Goal: Information Seeking & Learning: Learn about a topic

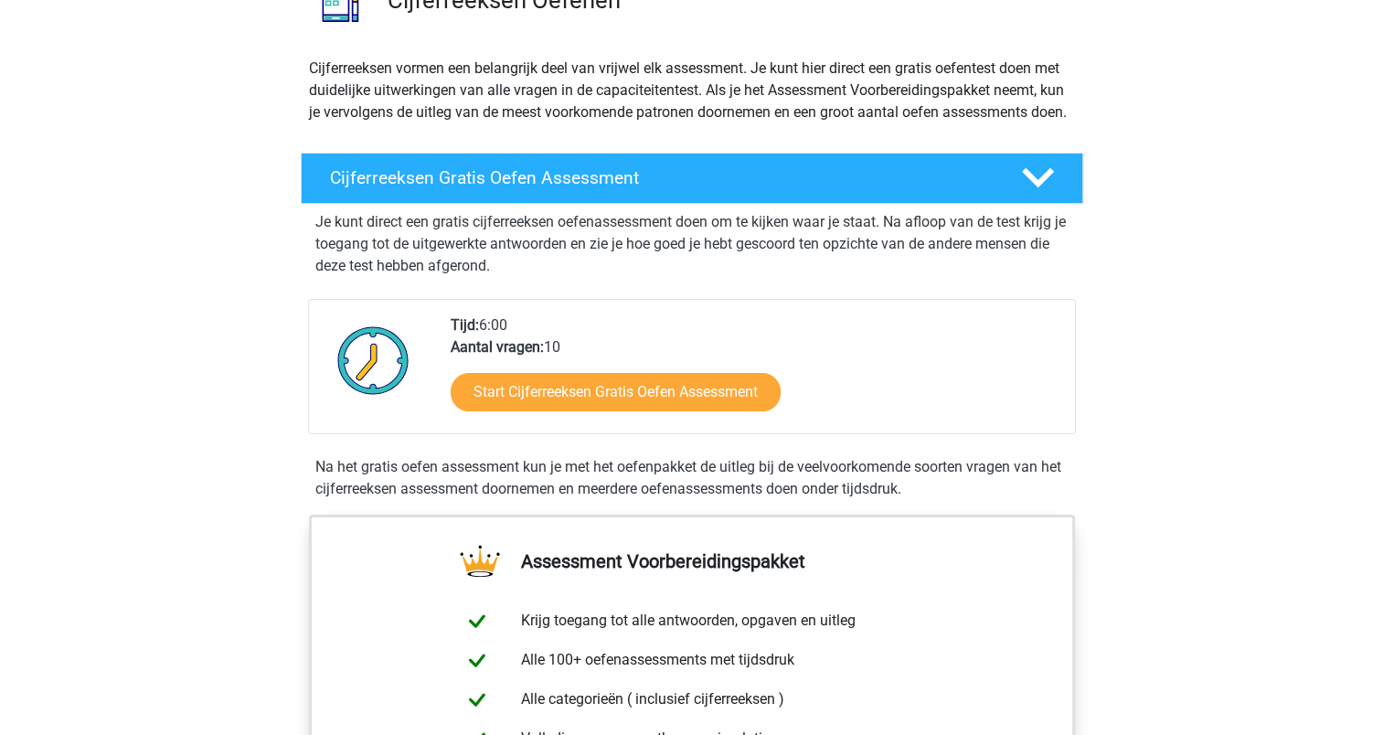
scroll to position [183, 0]
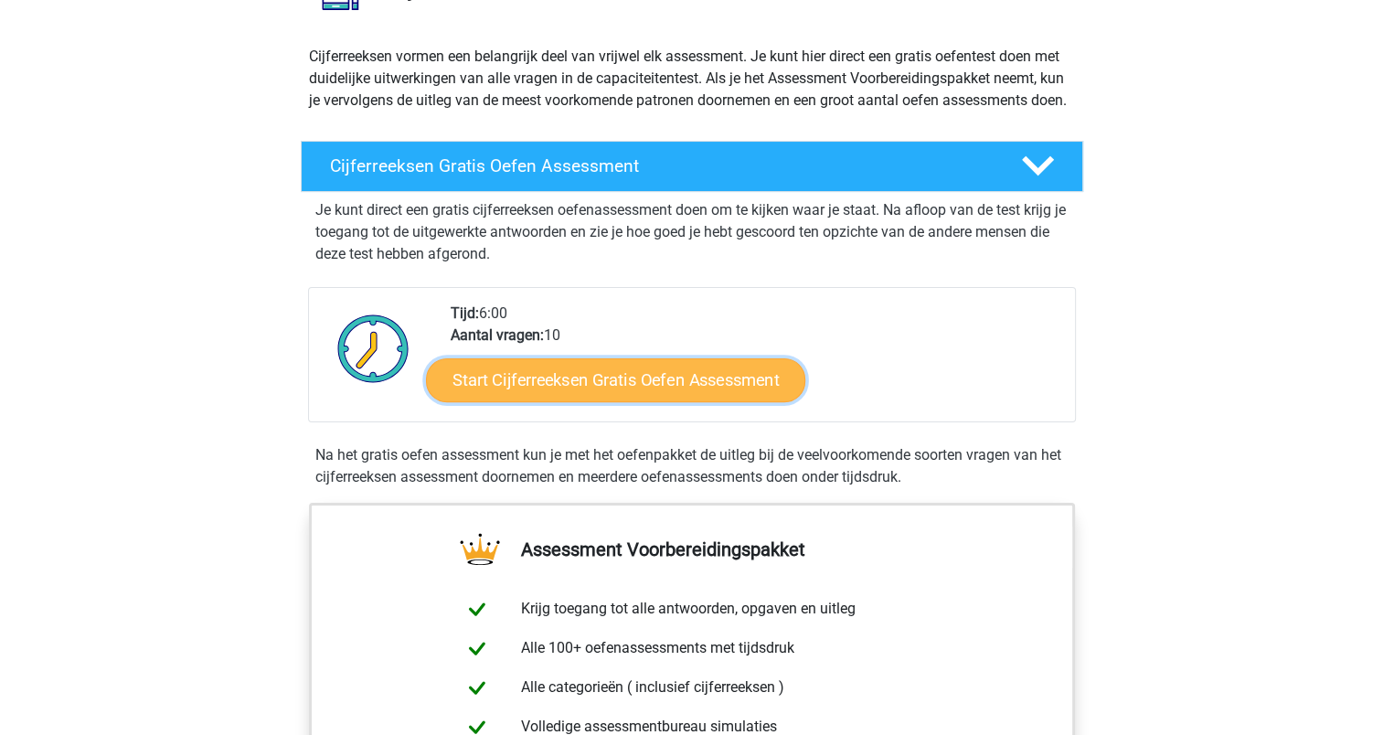
click at [678, 401] on link "Start Cijferreeksen Gratis Oefen Assessment" at bounding box center [615, 379] width 379 height 44
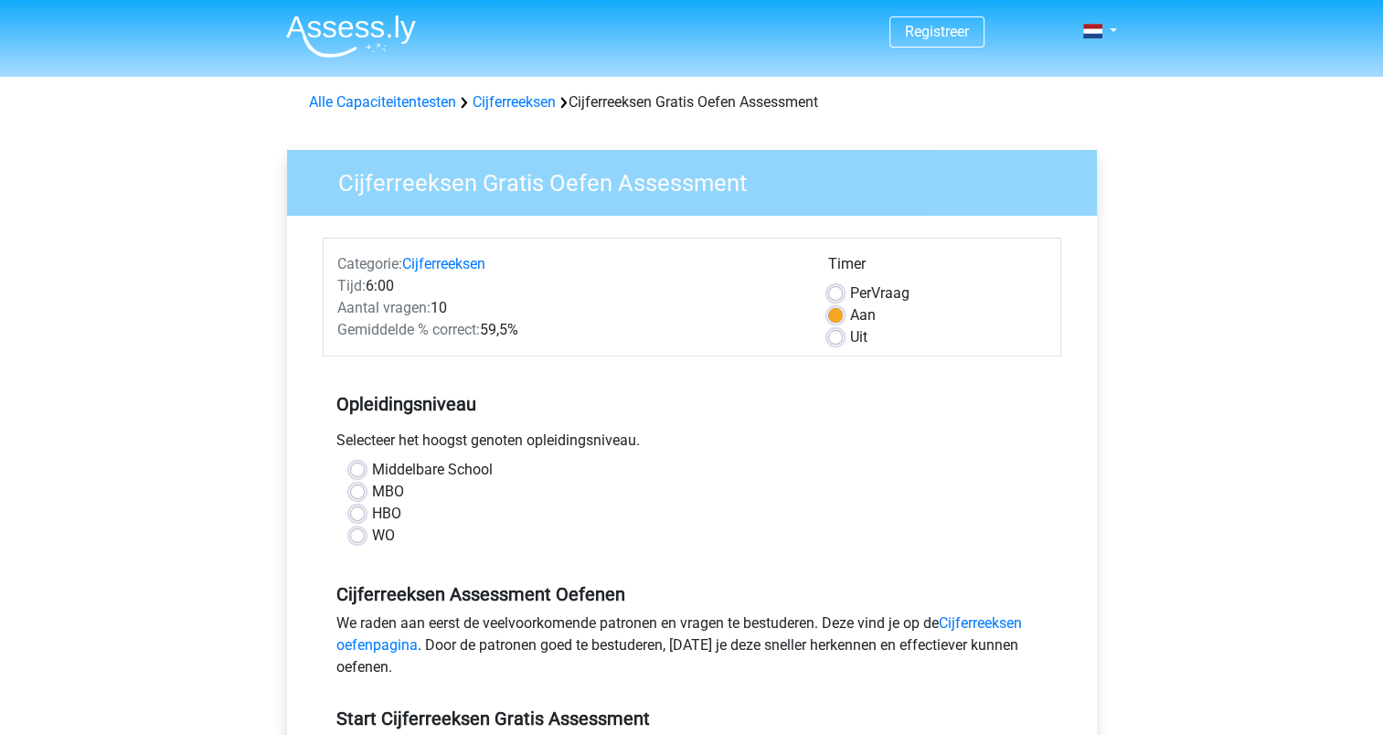
click at [372, 512] on label "HBO" at bounding box center [386, 514] width 29 height 22
click at [356, 512] on input "HBO" at bounding box center [357, 512] width 15 height 18
radio input "true"
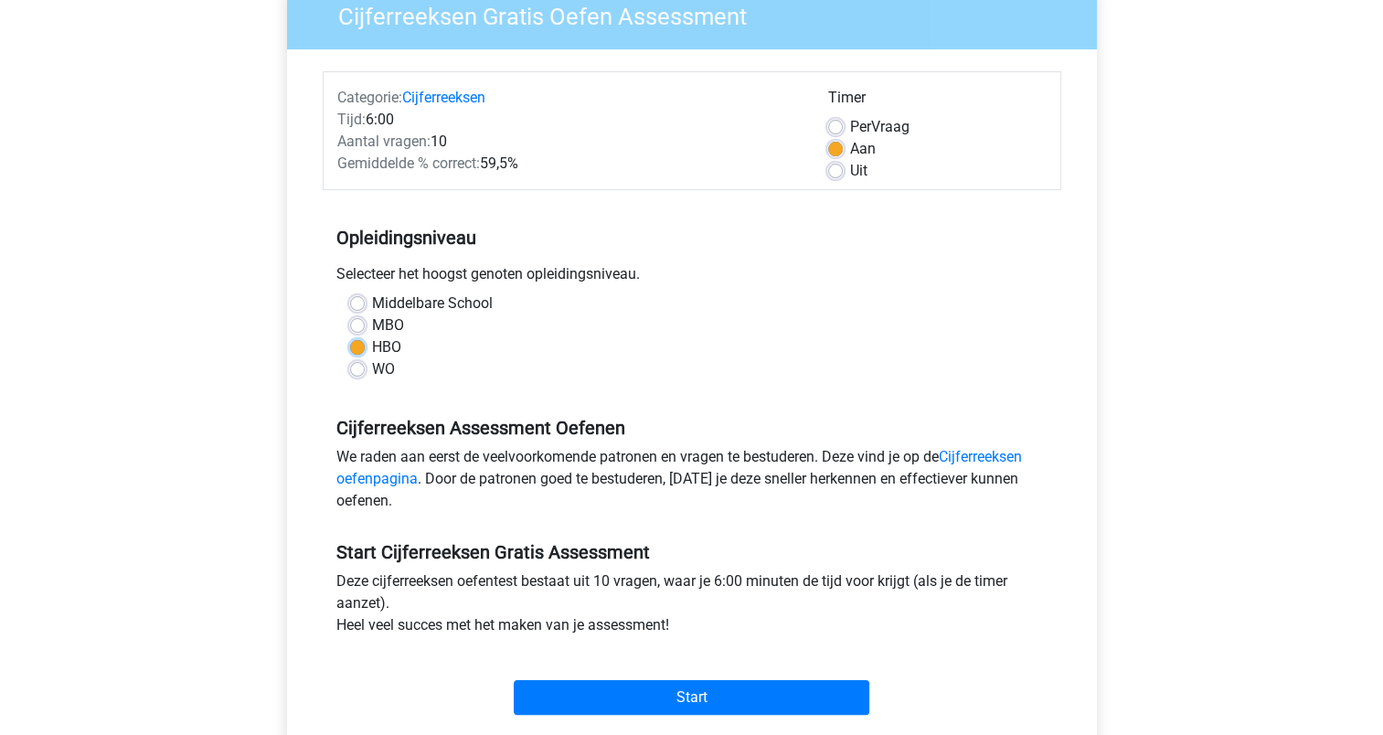
scroll to position [274, 0]
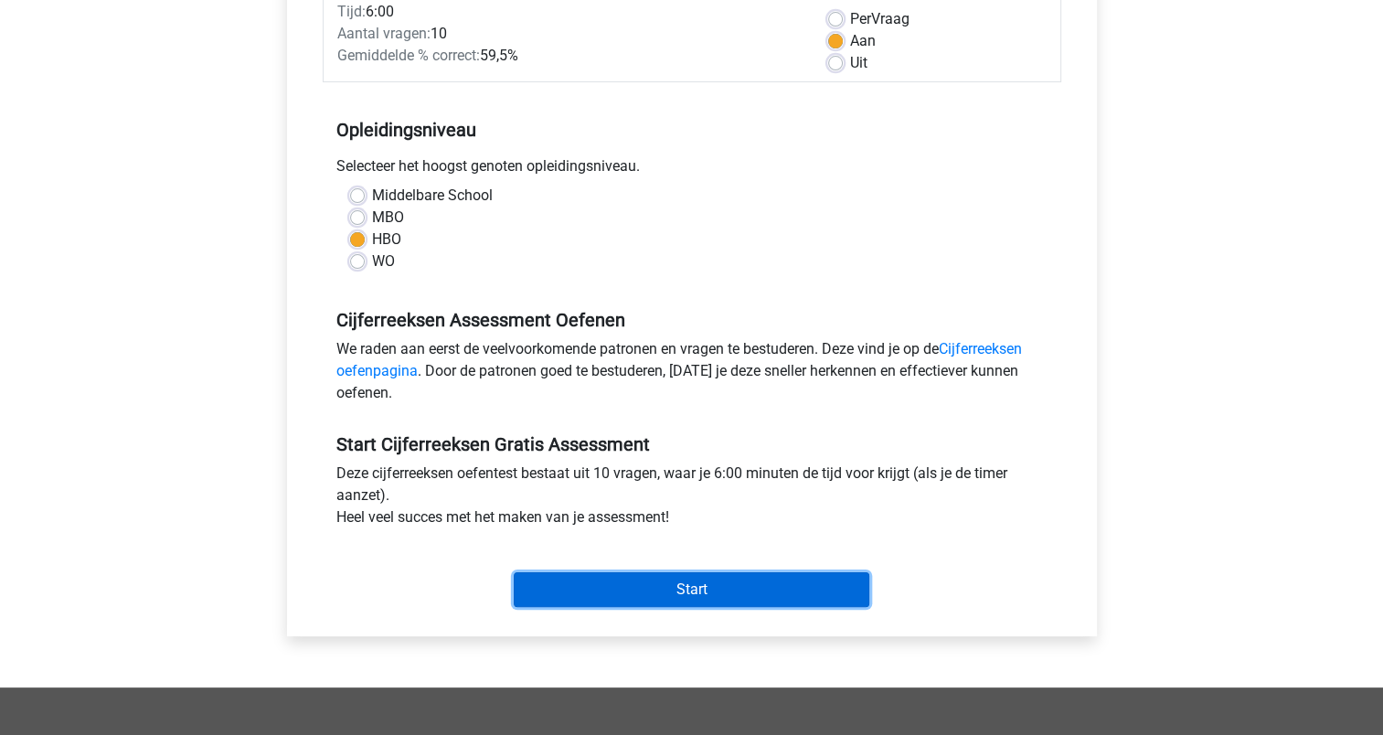
click at [704, 578] on input "Start" at bounding box center [692, 589] width 356 height 35
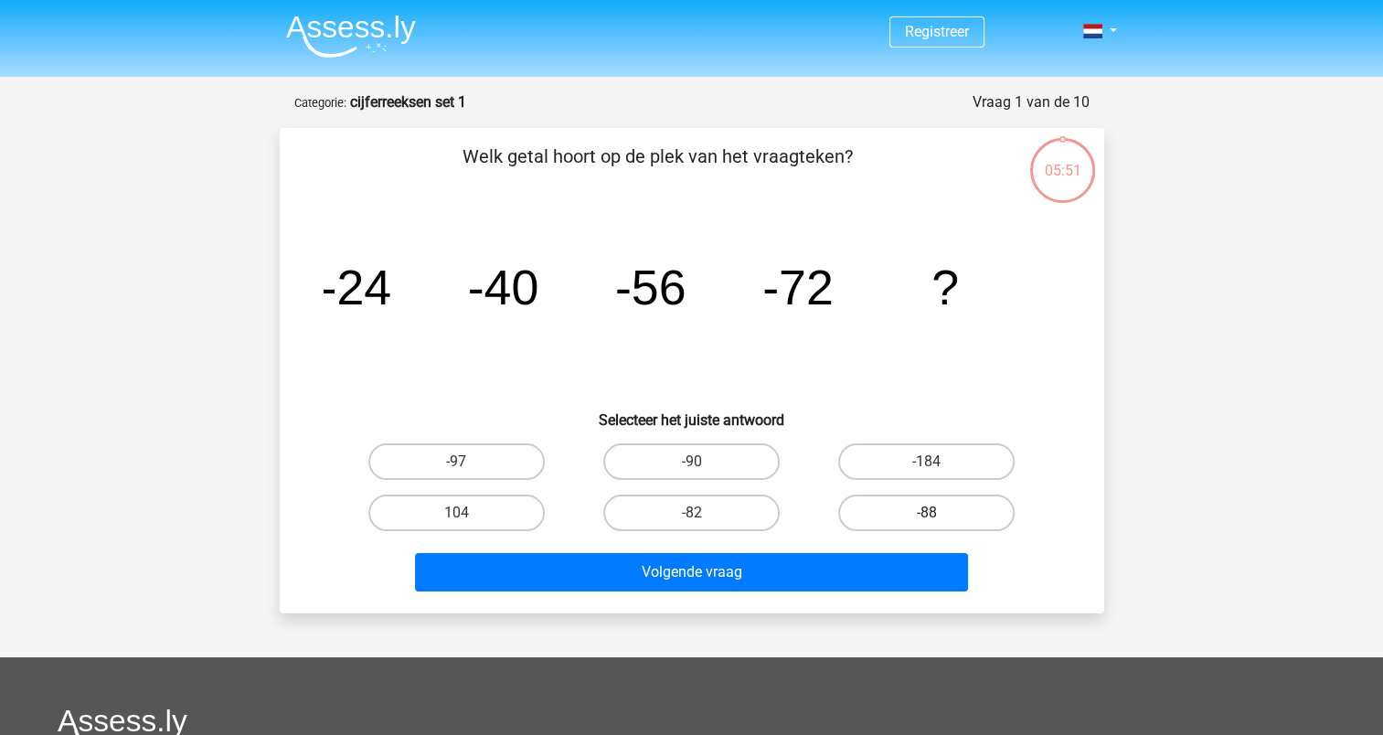
click at [885, 515] on label "-88" at bounding box center [926, 512] width 176 height 37
click at [927, 515] on input "-88" at bounding box center [933, 519] width 12 height 12
radio input "true"
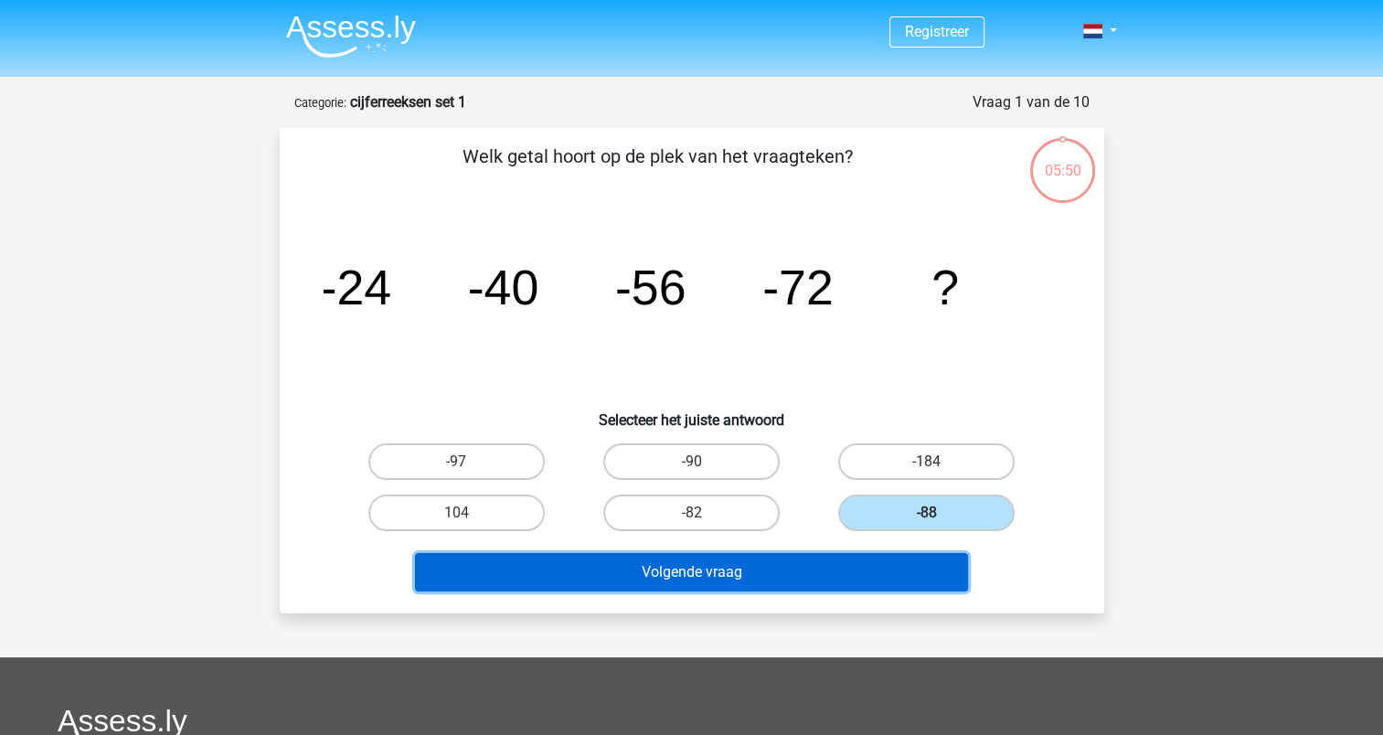
click at [797, 570] on button "Volgende vraag" at bounding box center [691, 572] width 553 height 38
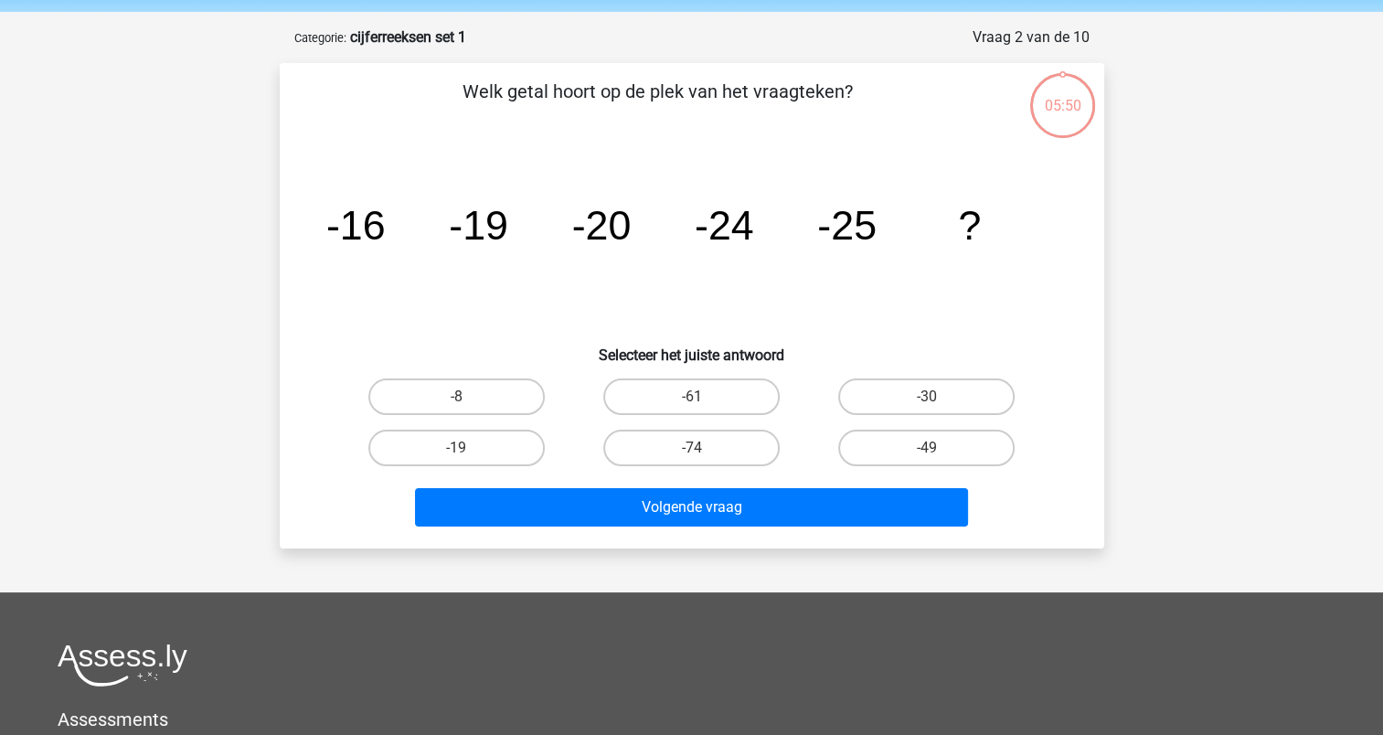
scroll to position [91, 0]
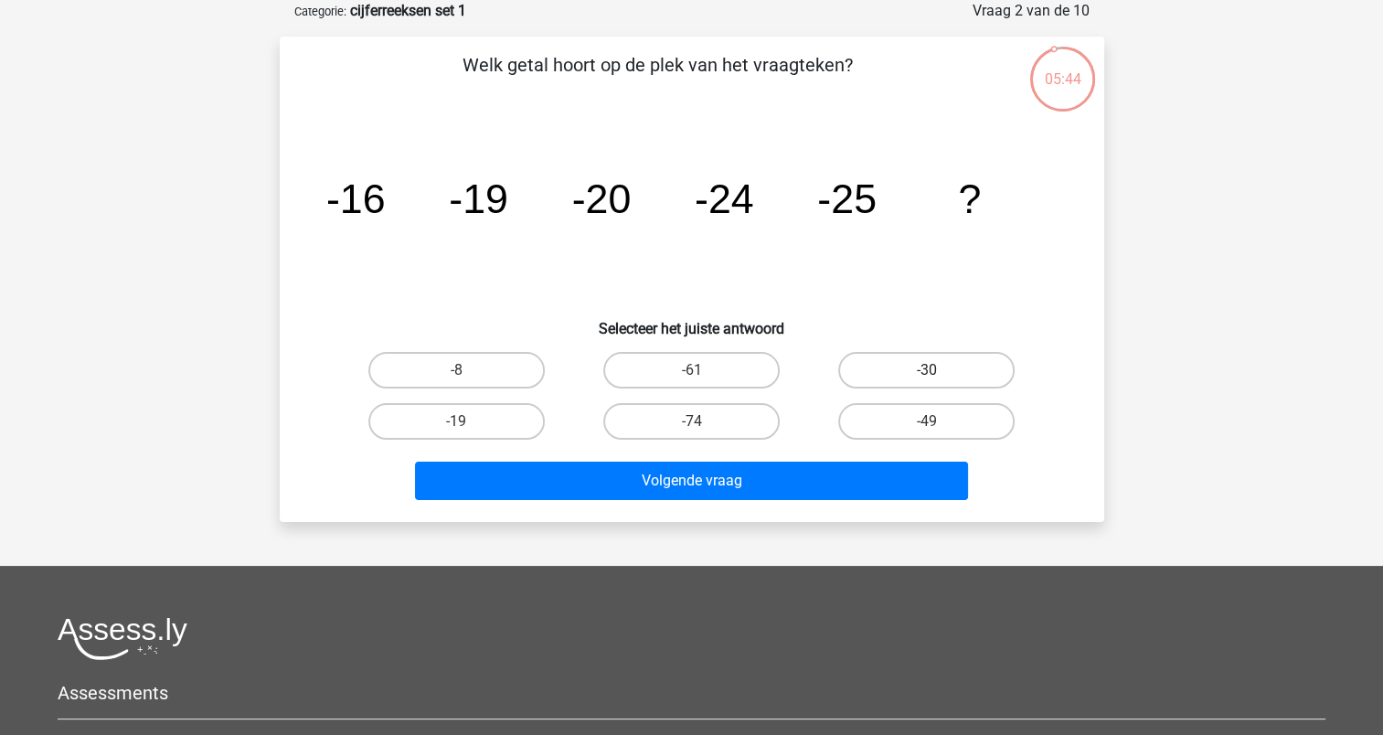
click at [884, 373] on label "-30" at bounding box center [926, 370] width 176 height 37
click at [927, 373] on input "-30" at bounding box center [933, 376] width 12 height 12
radio input "true"
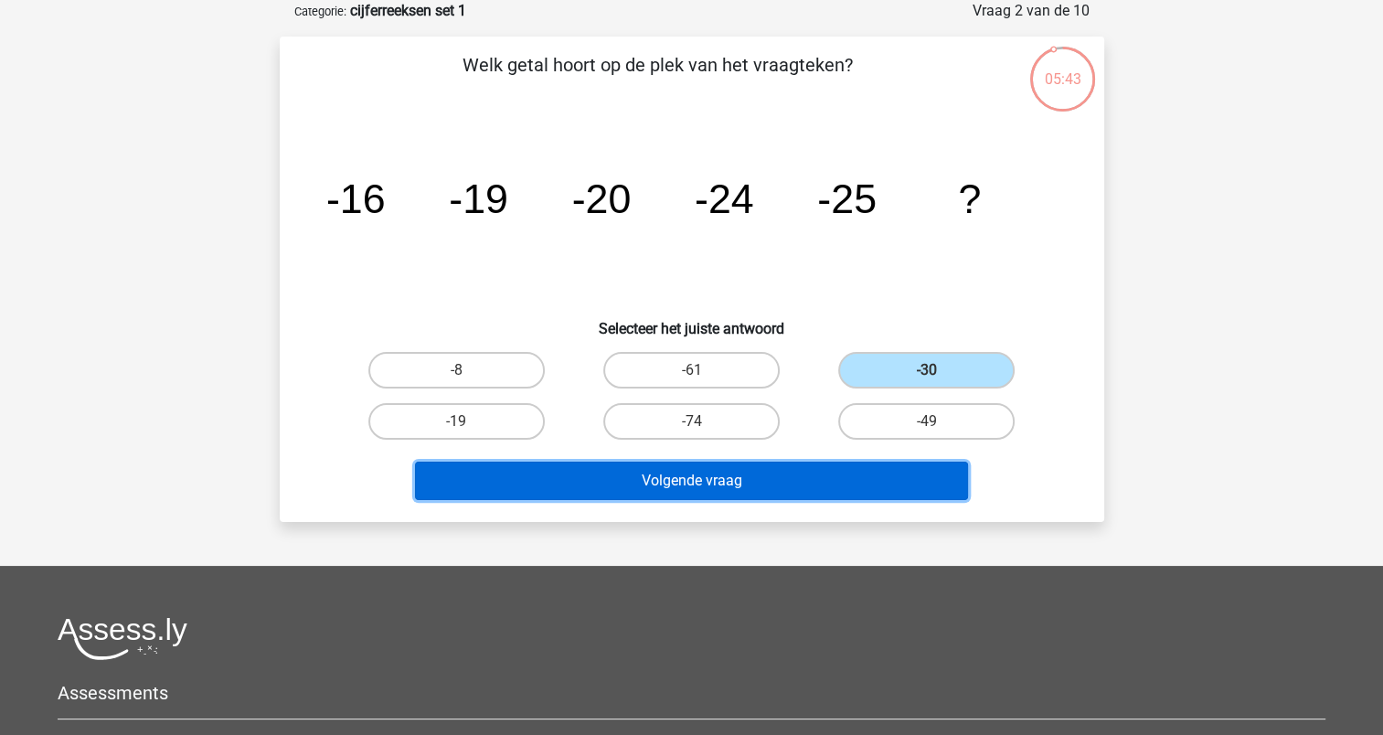
click at [770, 490] on button "Volgende vraag" at bounding box center [691, 481] width 553 height 38
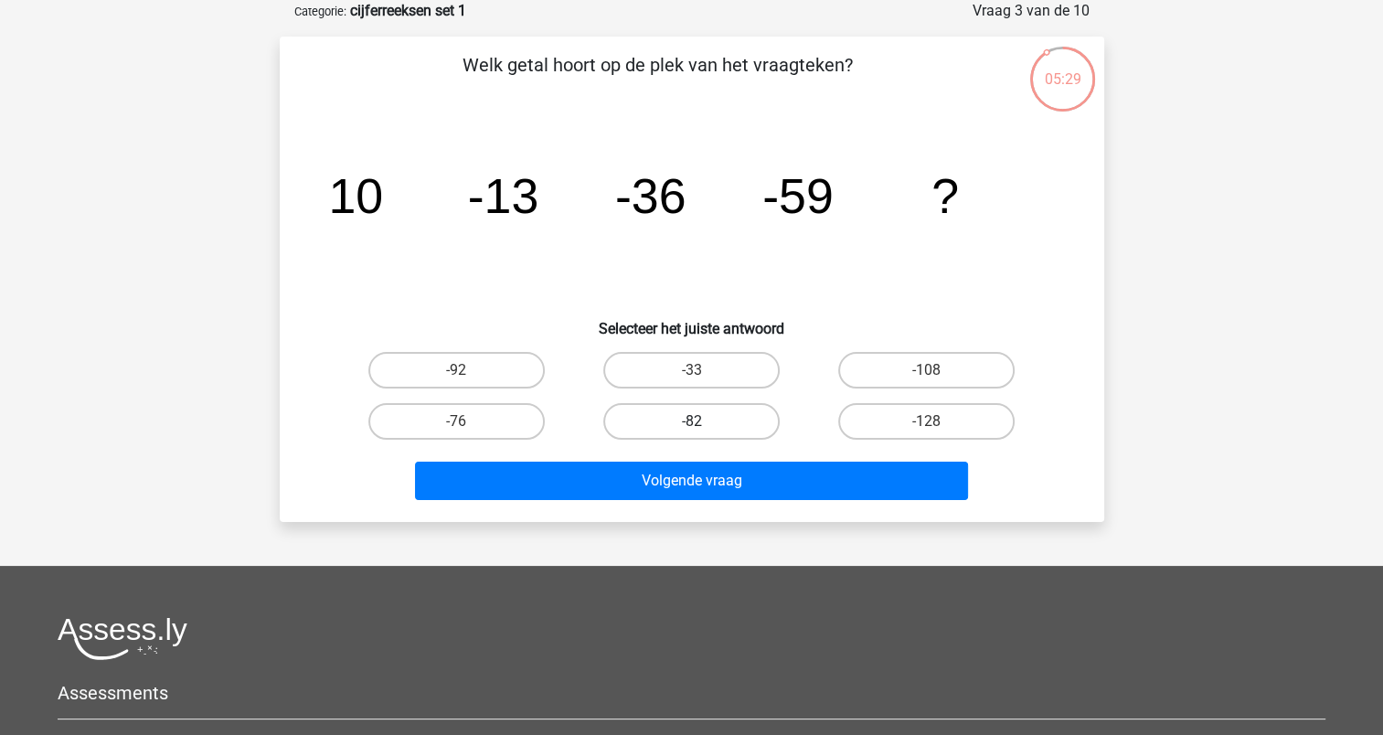
click at [676, 423] on label "-82" at bounding box center [691, 421] width 176 height 37
click at [691, 423] on input "-82" at bounding box center [697, 427] width 12 height 12
radio input "true"
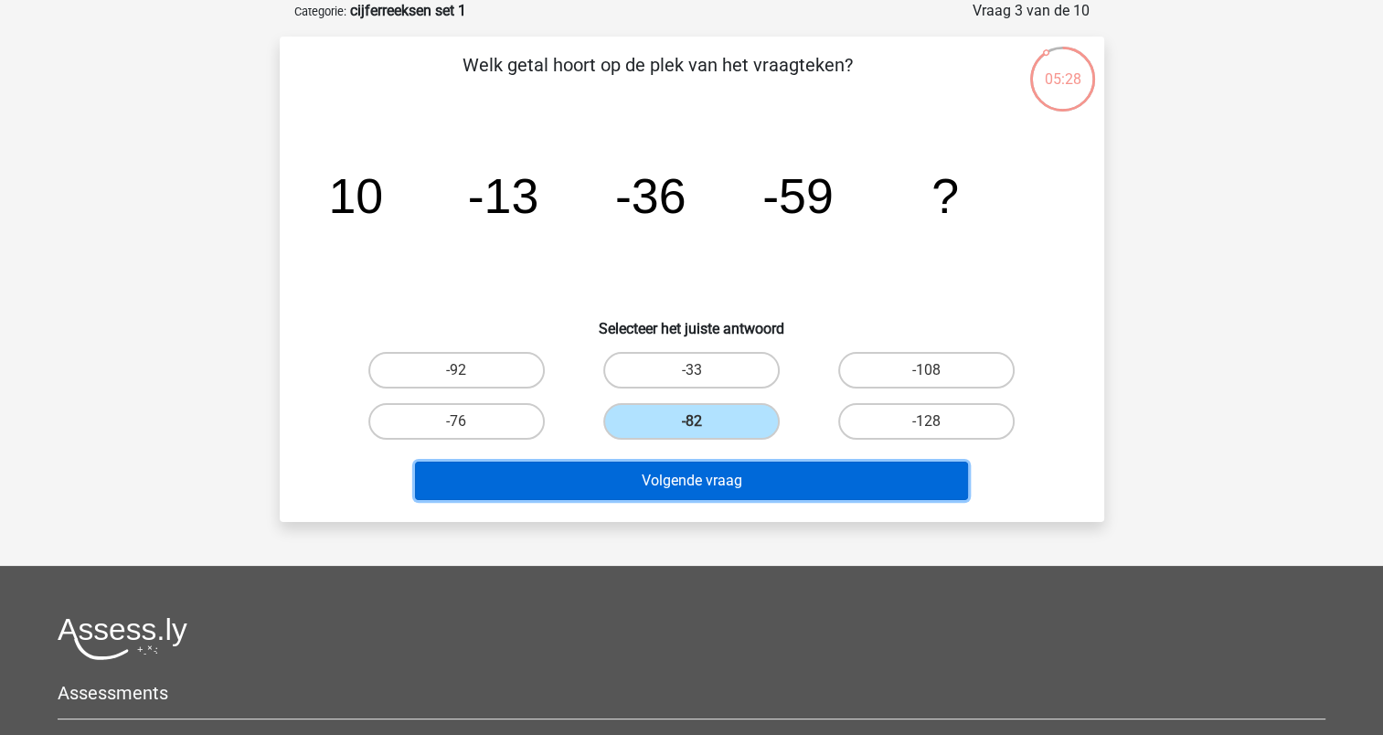
click at [695, 479] on button "Volgende vraag" at bounding box center [691, 481] width 553 height 38
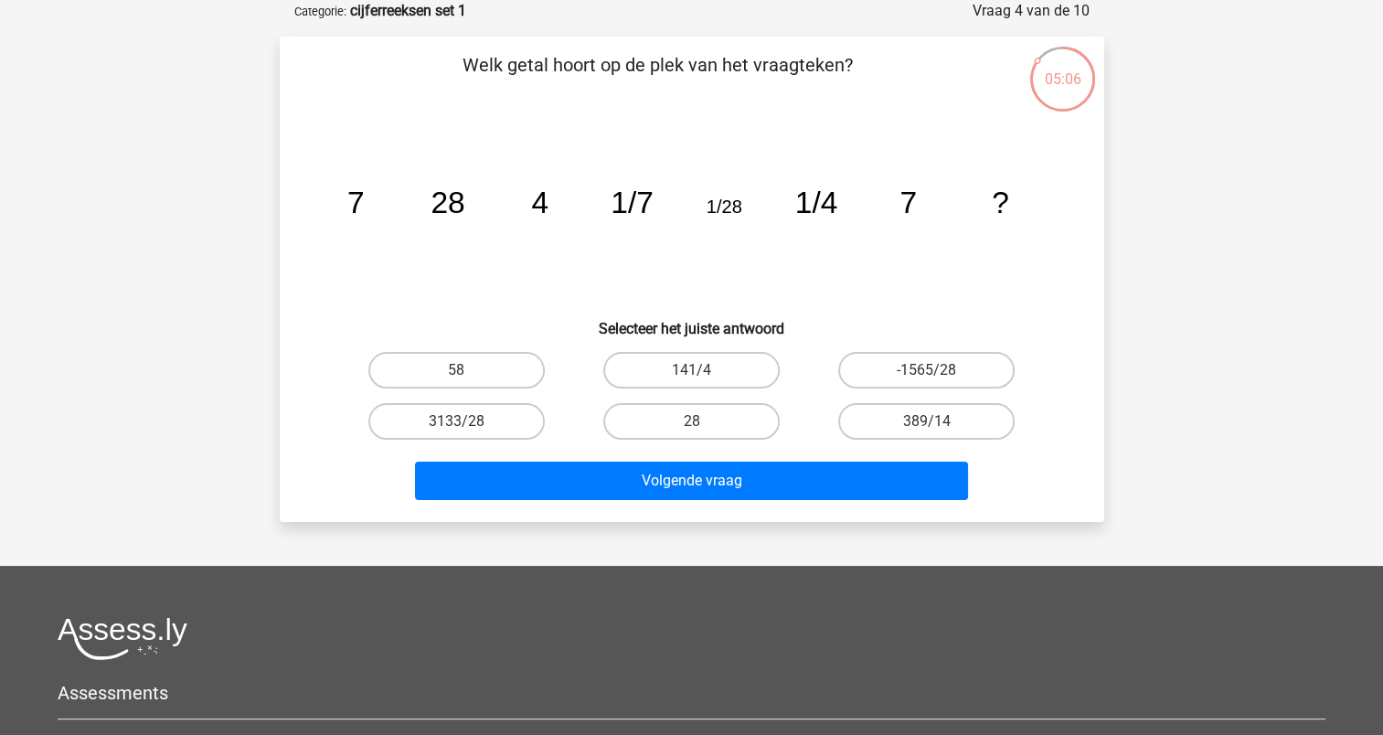
scroll to position [0, 0]
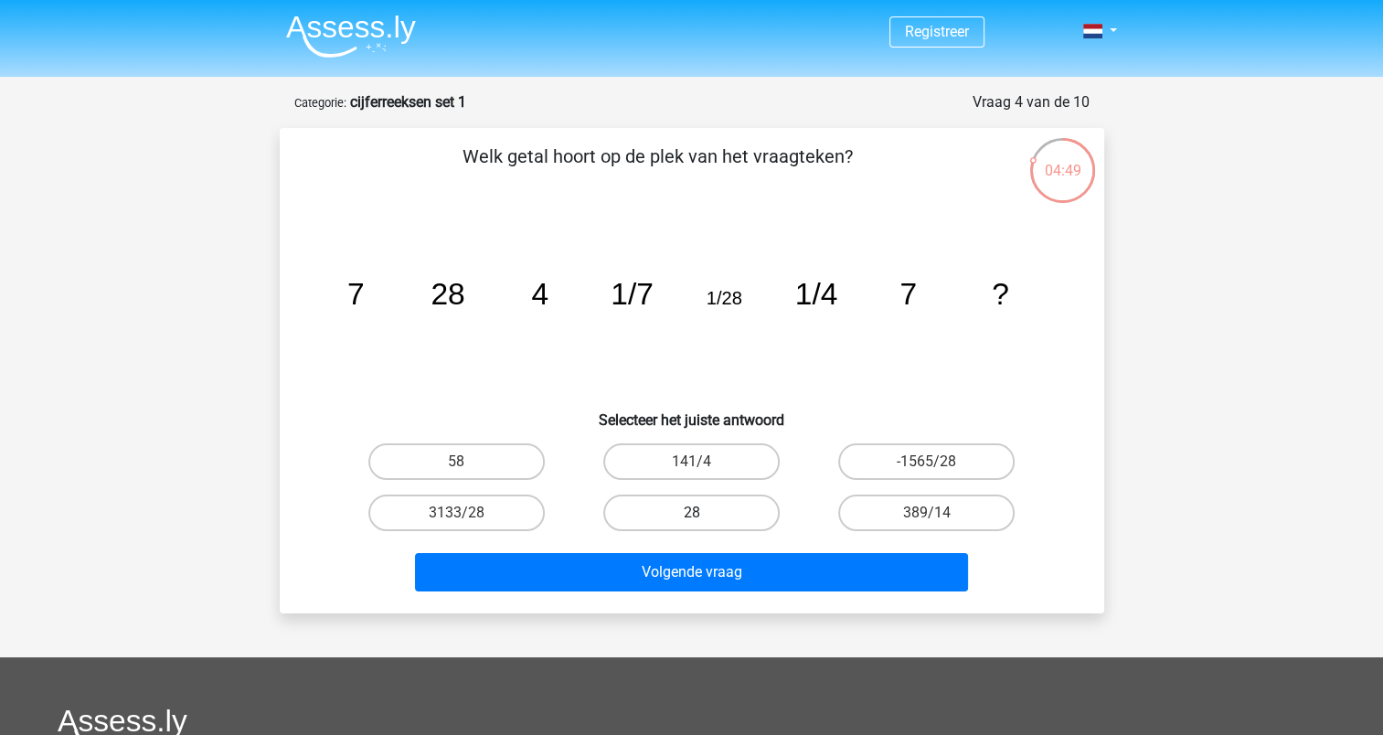
click at [733, 518] on label "28" at bounding box center [691, 512] width 176 height 37
click at [703, 518] on input "28" at bounding box center [697, 519] width 12 height 12
radio input "true"
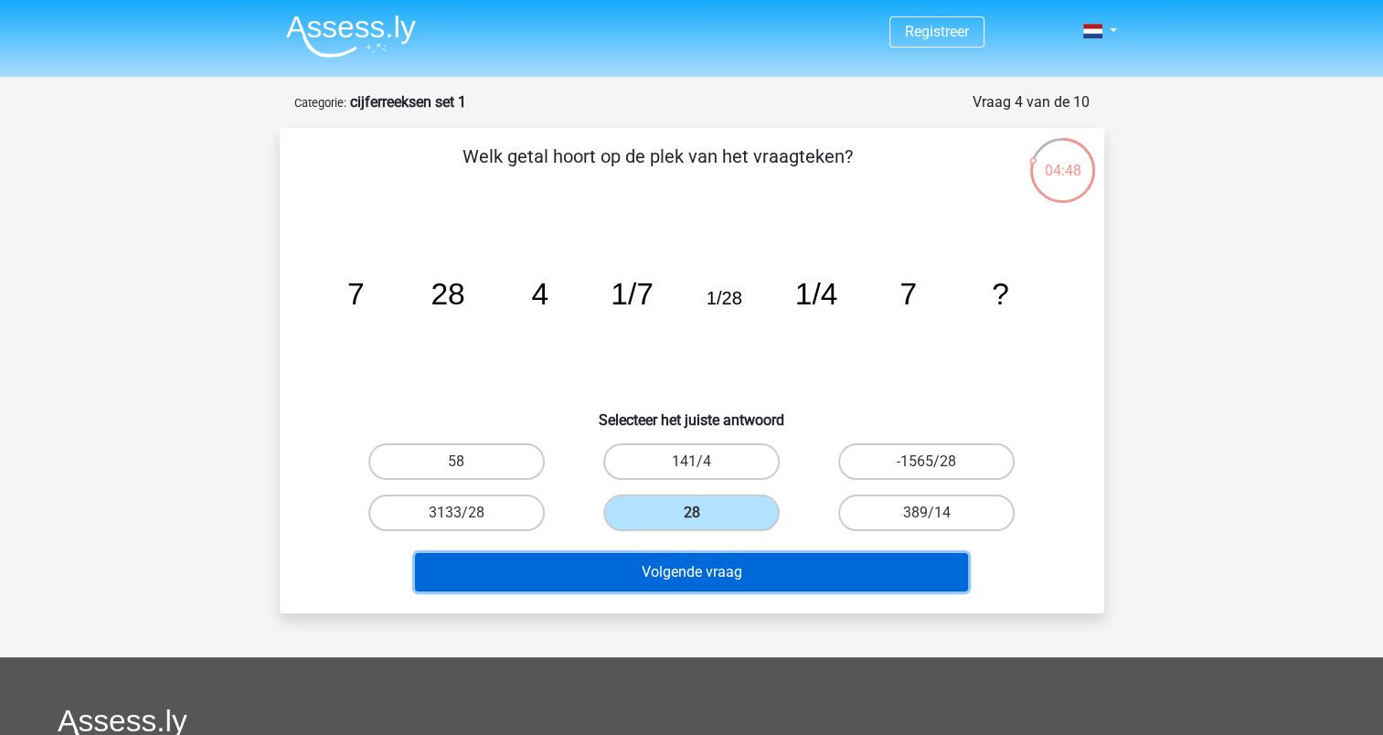
click at [713, 575] on button "Volgende vraag" at bounding box center [691, 572] width 553 height 38
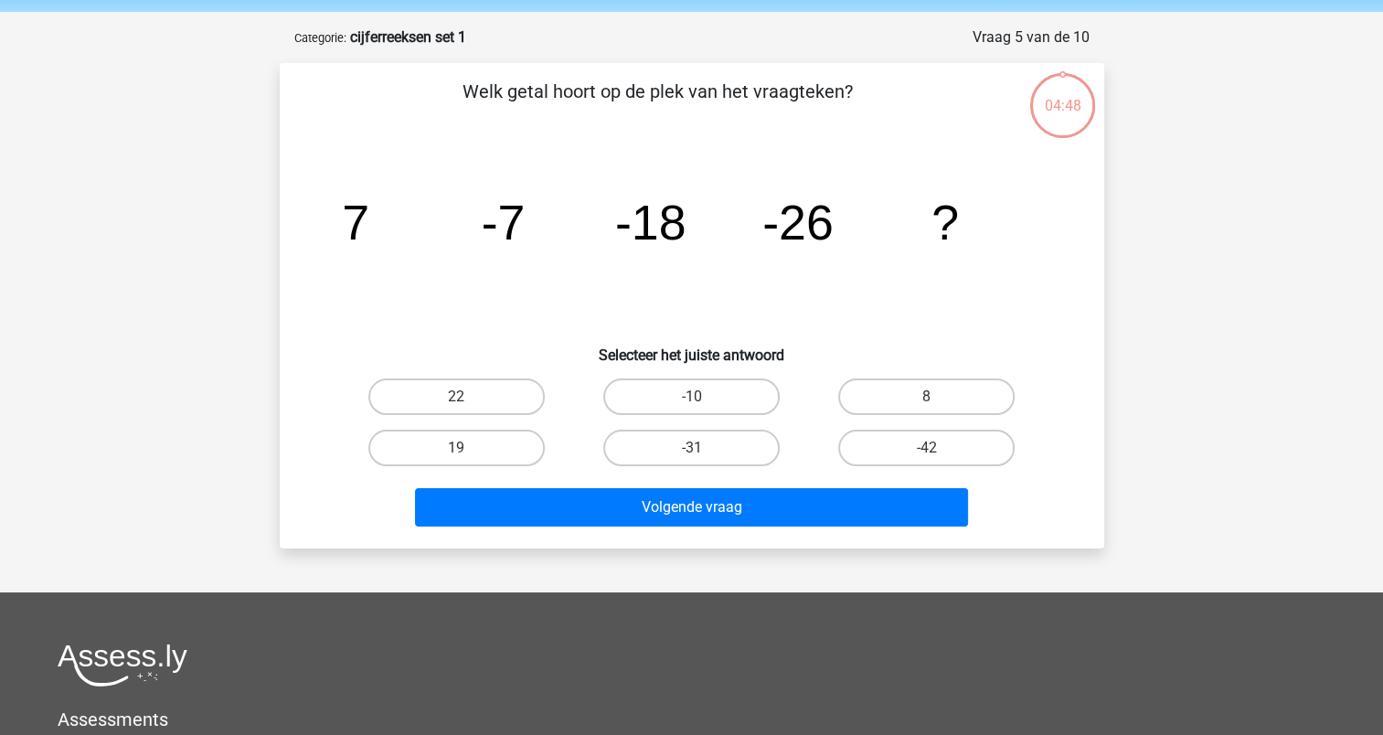
scroll to position [91, 0]
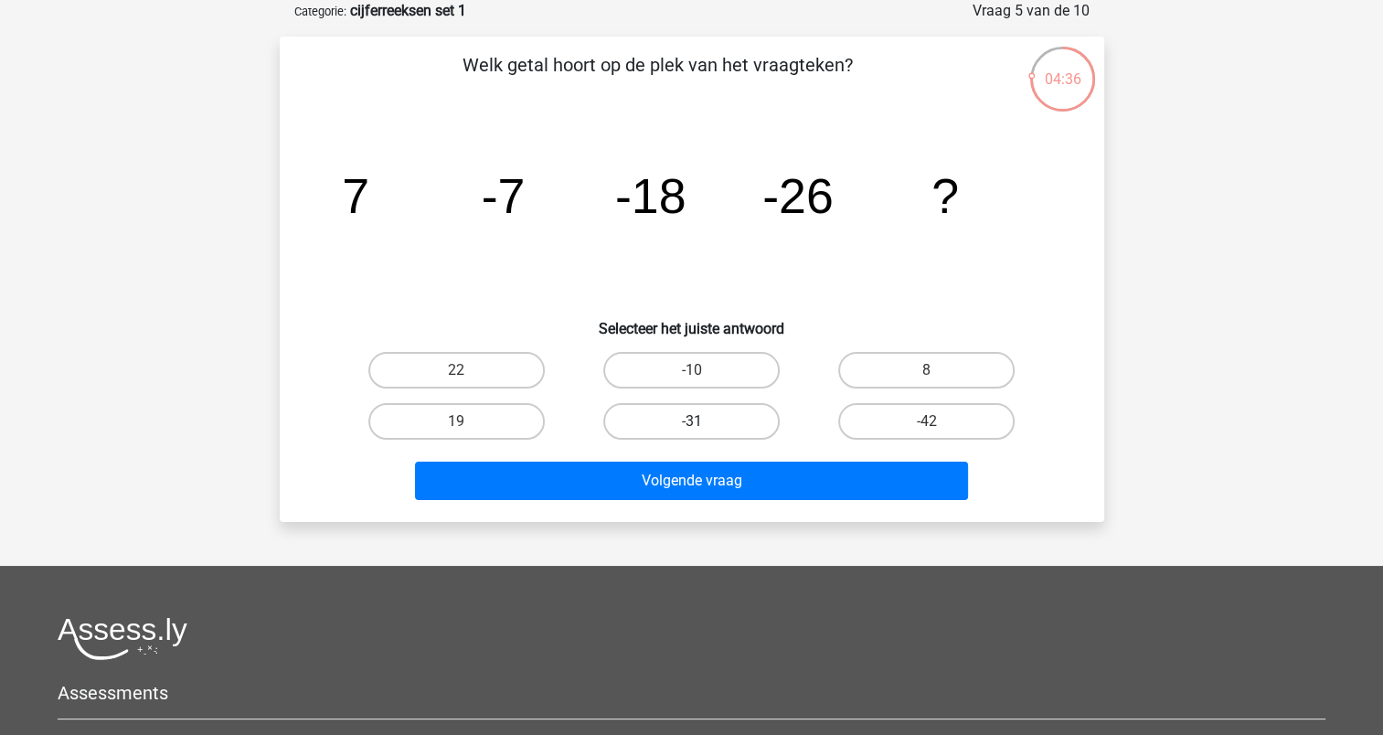
click at [665, 412] on label "-31" at bounding box center [691, 421] width 176 height 37
click at [691, 421] on input "-31" at bounding box center [697, 427] width 12 height 12
radio input "true"
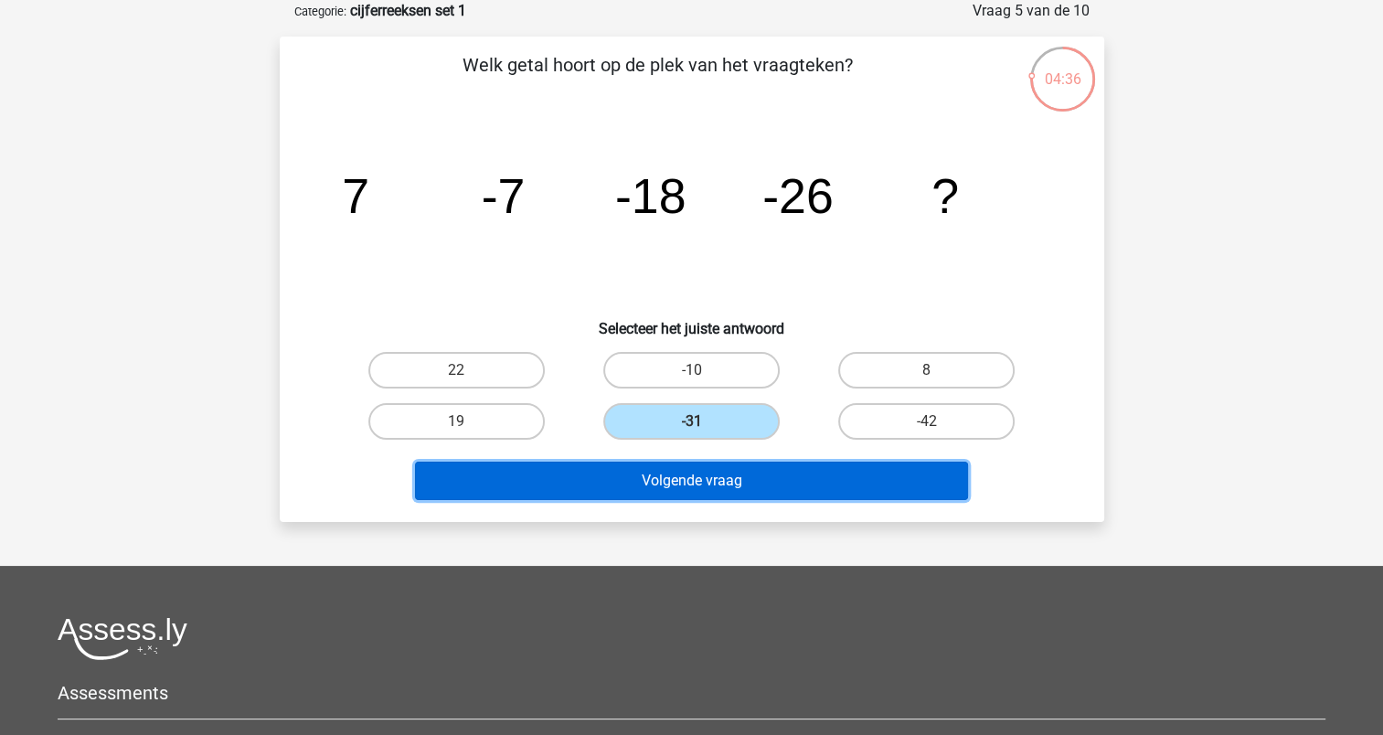
click at [727, 485] on button "Volgende vraag" at bounding box center [691, 481] width 553 height 38
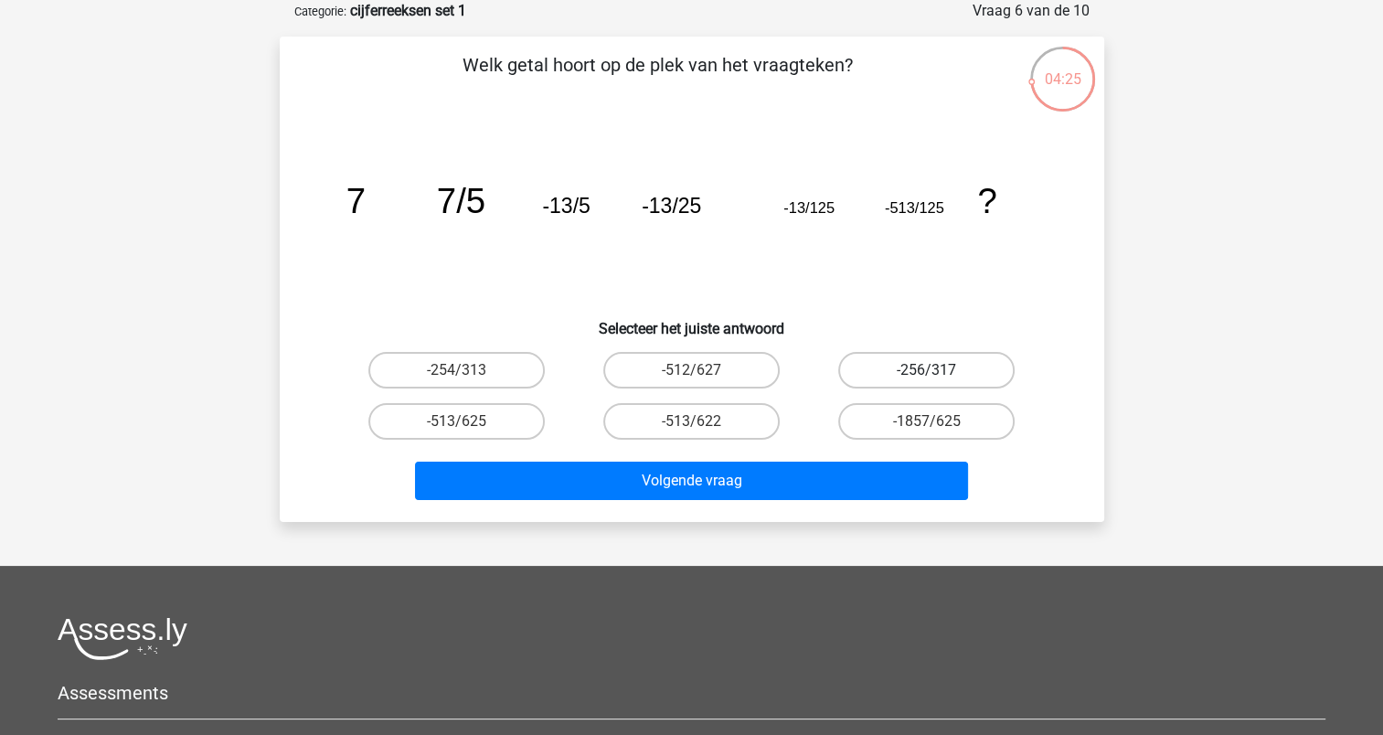
click at [884, 362] on label "-256/317" at bounding box center [926, 370] width 176 height 37
click at [927, 370] on input "-256/317" at bounding box center [933, 376] width 12 height 12
radio input "true"
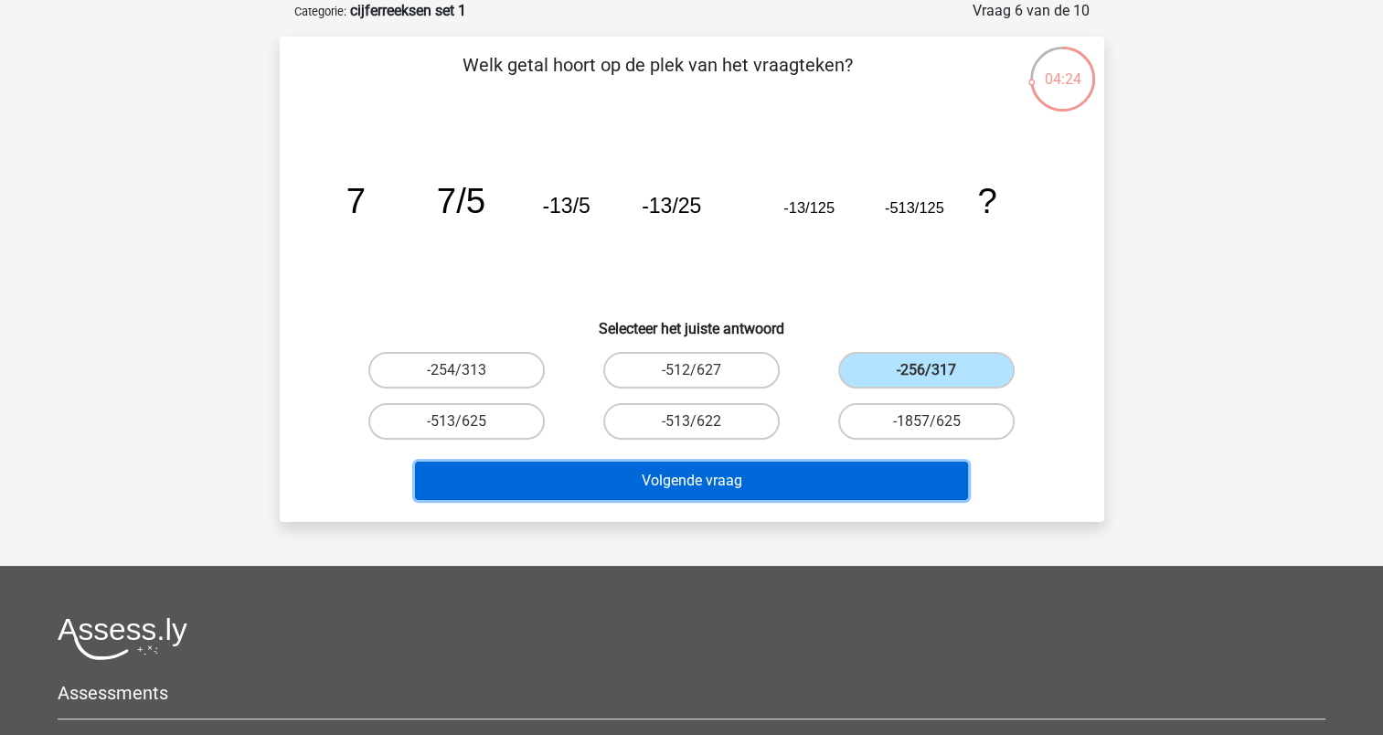
click at [771, 485] on button "Volgende vraag" at bounding box center [691, 481] width 553 height 38
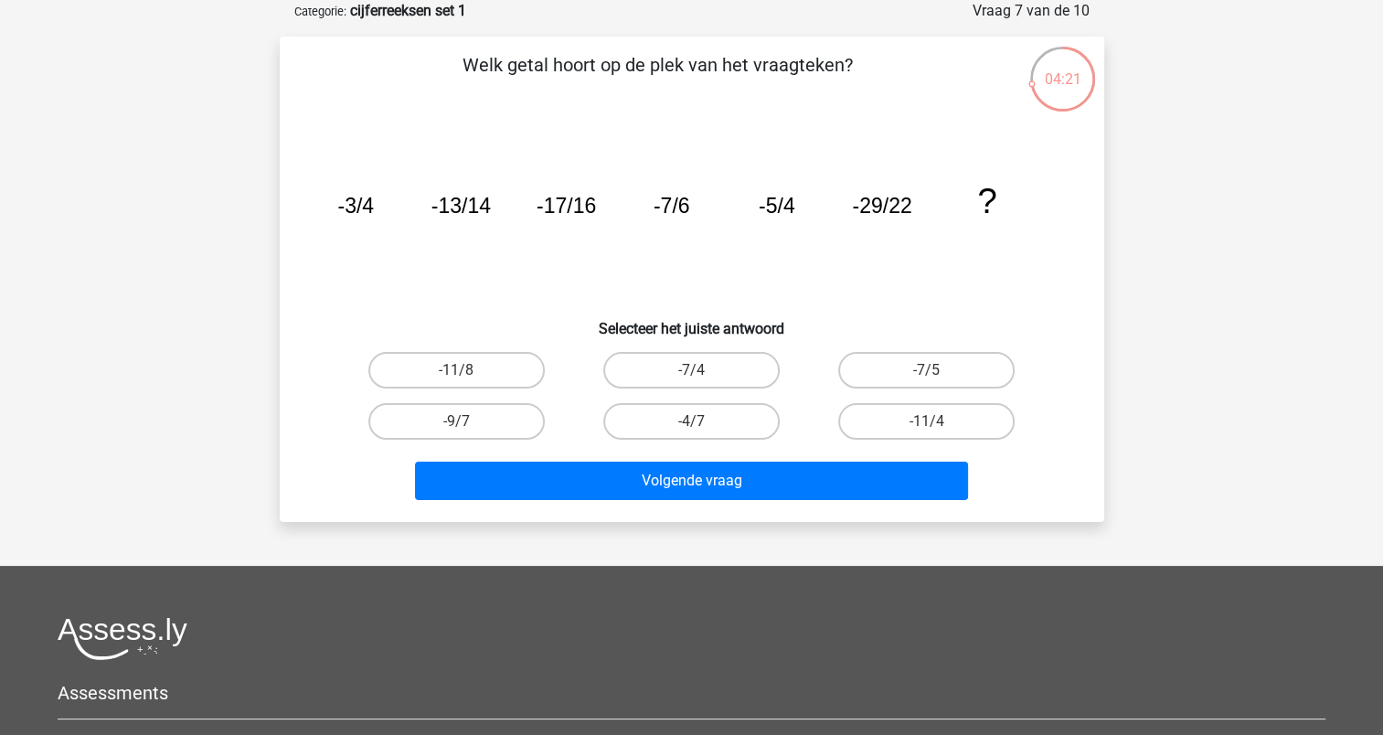
scroll to position [0, 0]
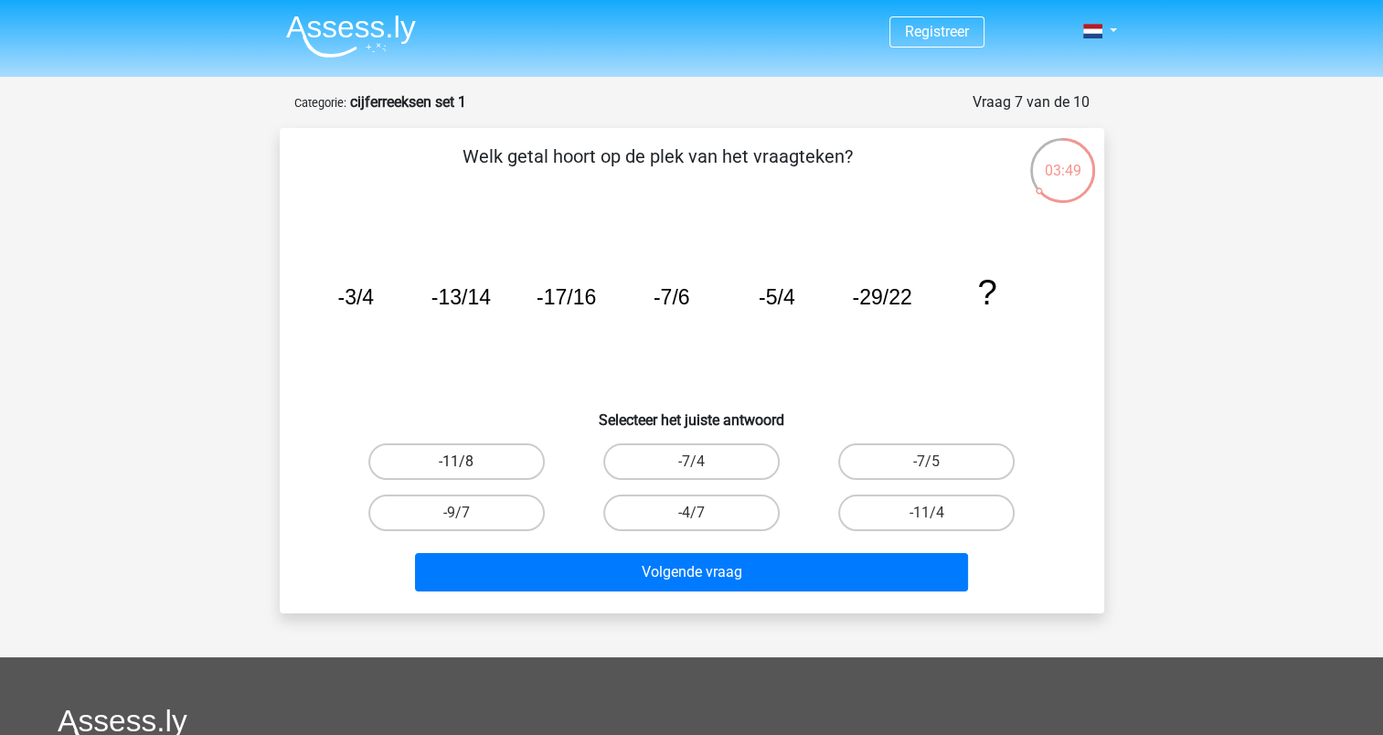
click at [521, 464] on label "-11/8" at bounding box center [456, 461] width 176 height 37
click at [468, 464] on input "-11/8" at bounding box center [462, 468] width 12 height 12
radio input "true"
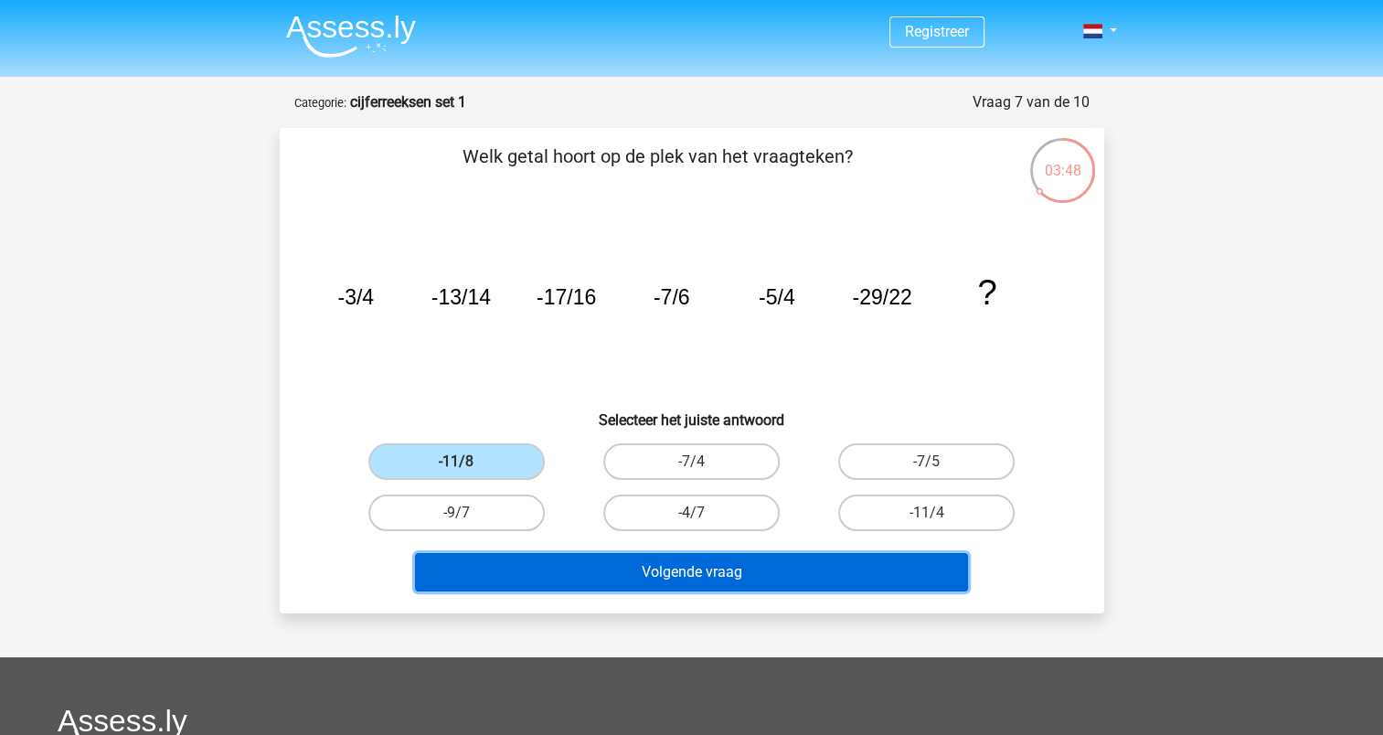
click at [603, 564] on button "Volgende vraag" at bounding box center [691, 572] width 553 height 38
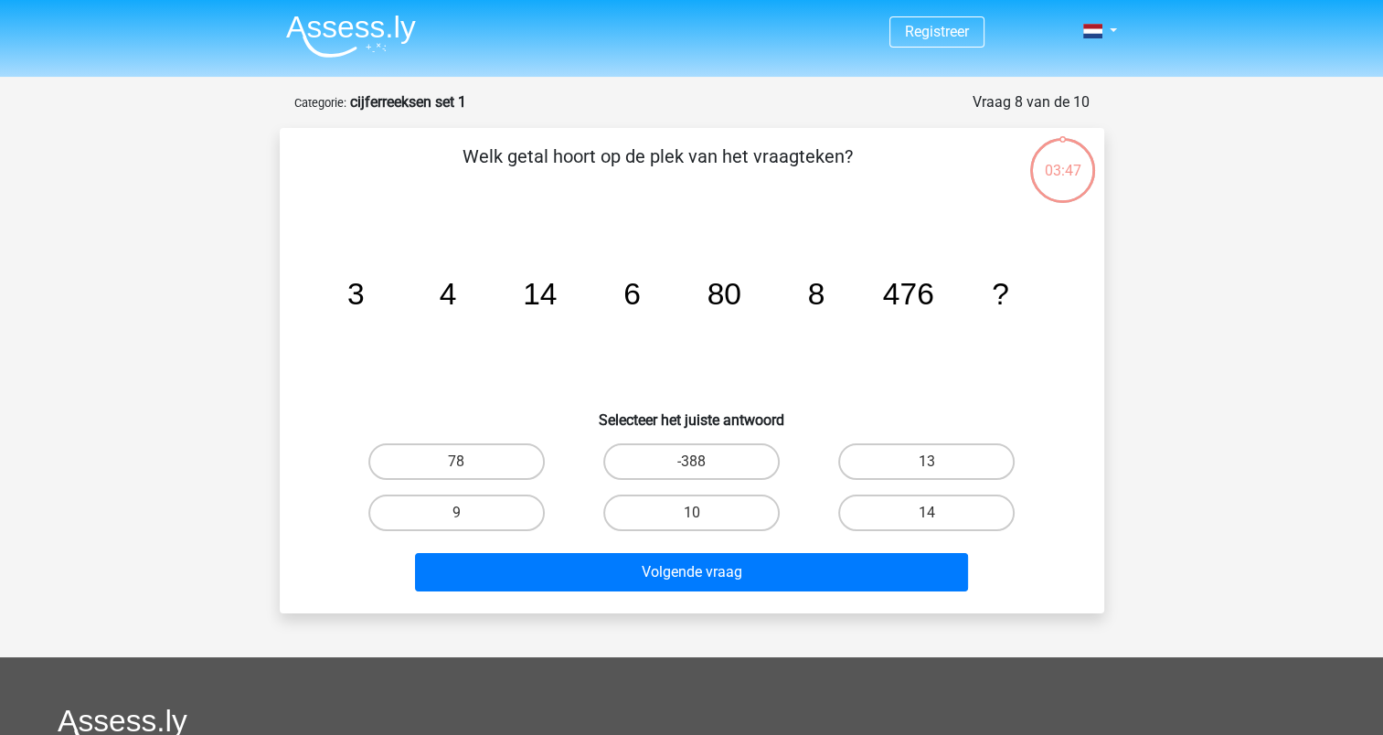
scroll to position [91, 0]
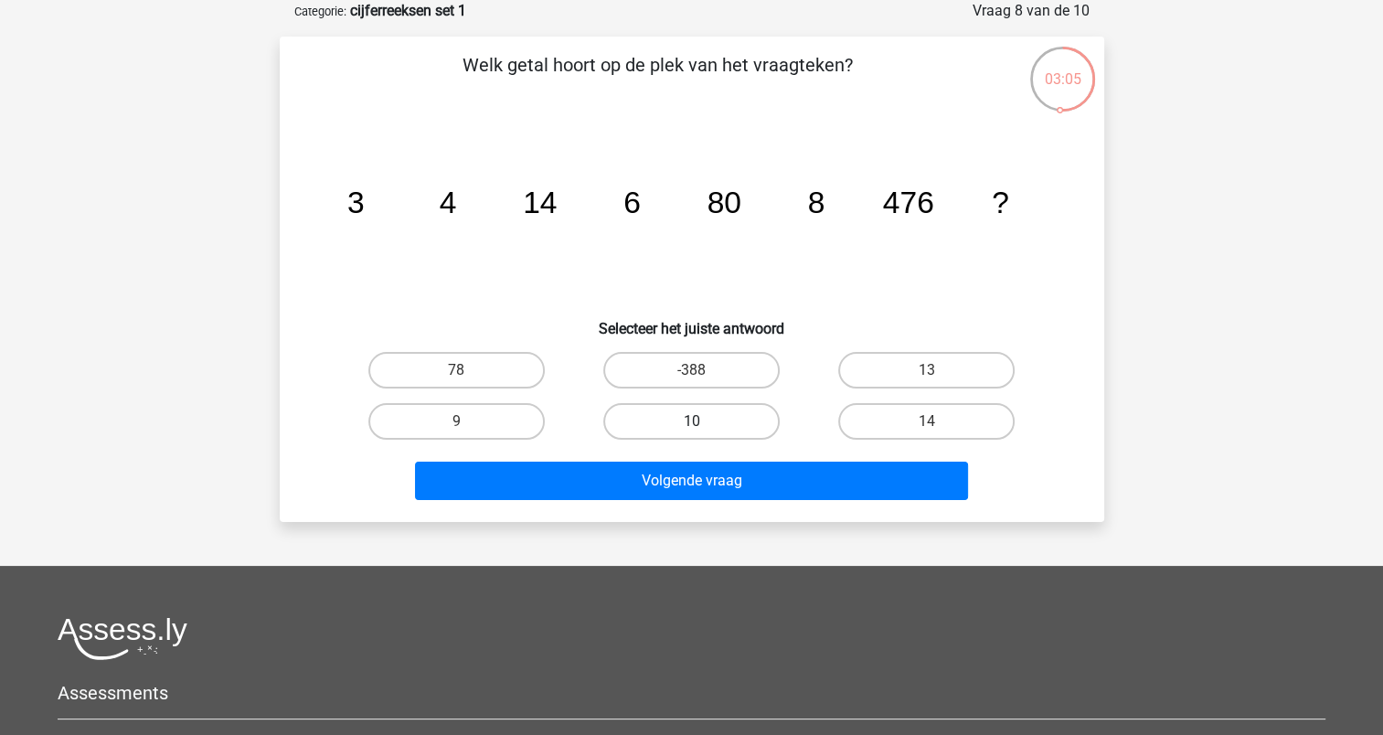
click at [650, 416] on label "10" at bounding box center [691, 421] width 176 height 37
click at [691, 421] on input "10" at bounding box center [697, 427] width 12 height 12
radio input "true"
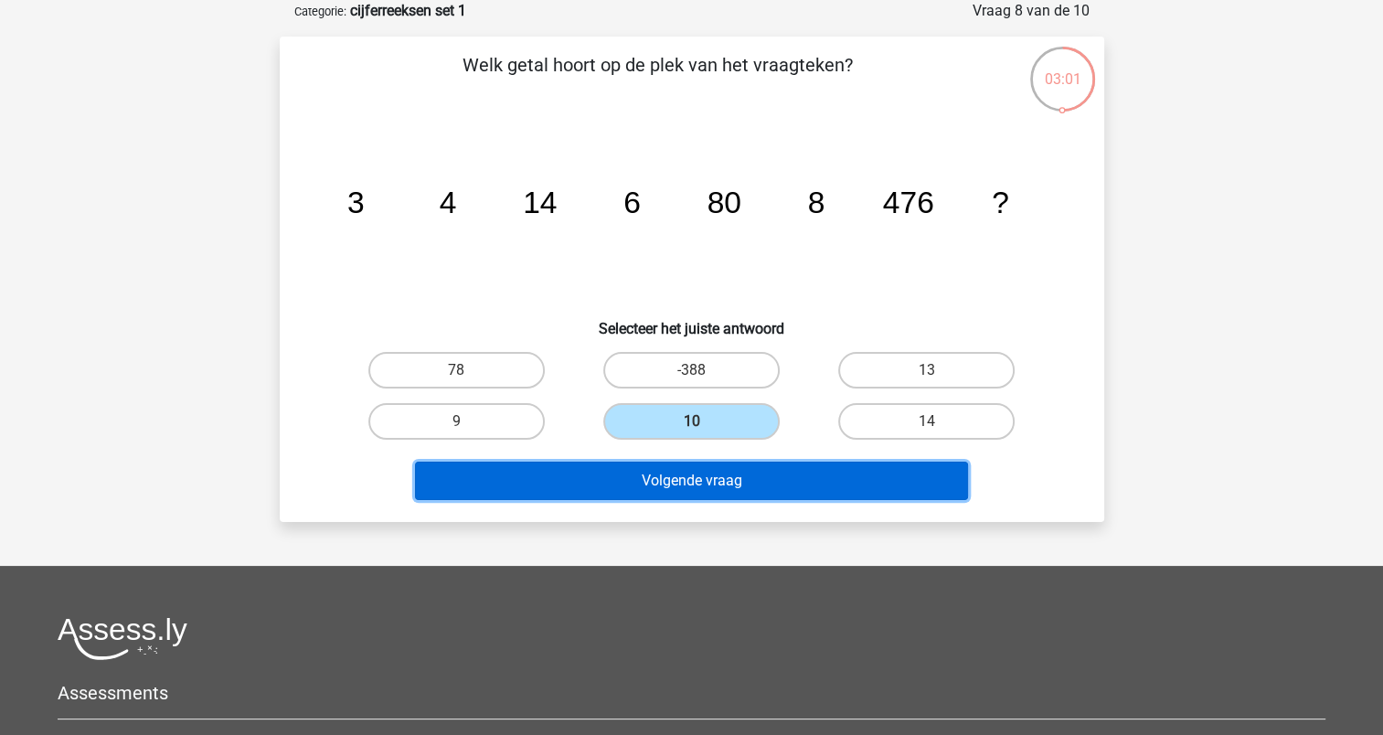
click at [756, 483] on button "Volgende vraag" at bounding box center [691, 481] width 553 height 38
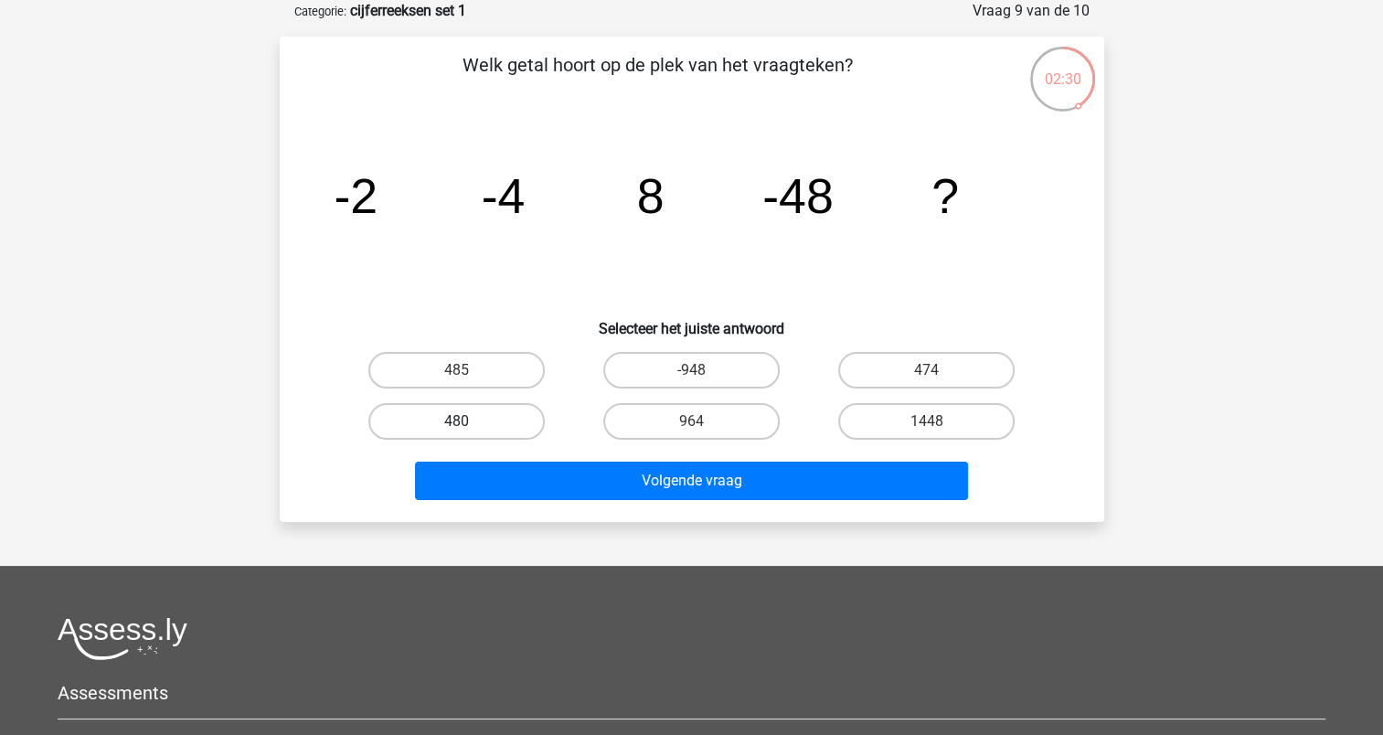
click at [483, 420] on label "480" at bounding box center [456, 421] width 176 height 37
click at [468, 421] on input "480" at bounding box center [462, 427] width 12 height 12
radio input "true"
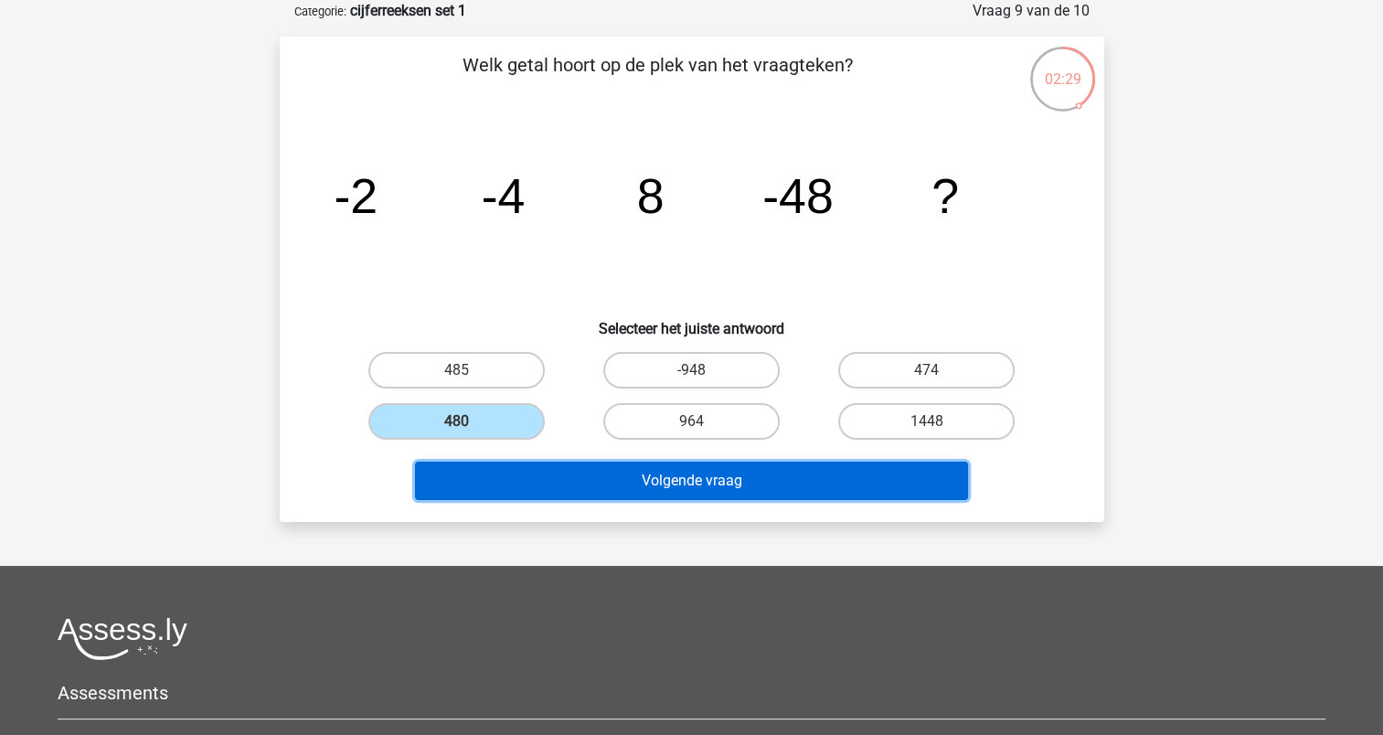
click at [576, 475] on button "Volgende vraag" at bounding box center [691, 481] width 553 height 38
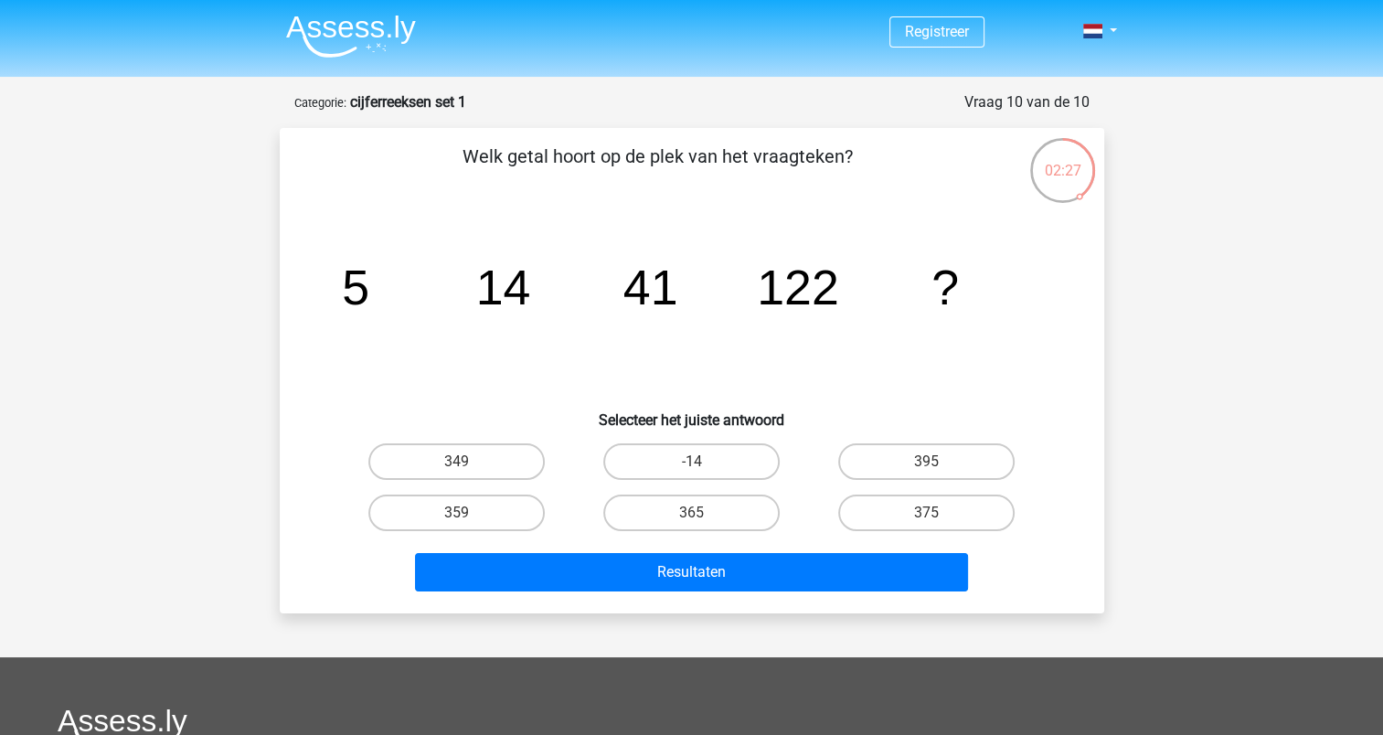
scroll to position [0, 0]
click at [713, 504] on label "365" at bounding box center [691, 512] width 176 height 37
click at [703, 513] on input "365" at bounding box center [697, 519] width 12 height 12
radio input "true"
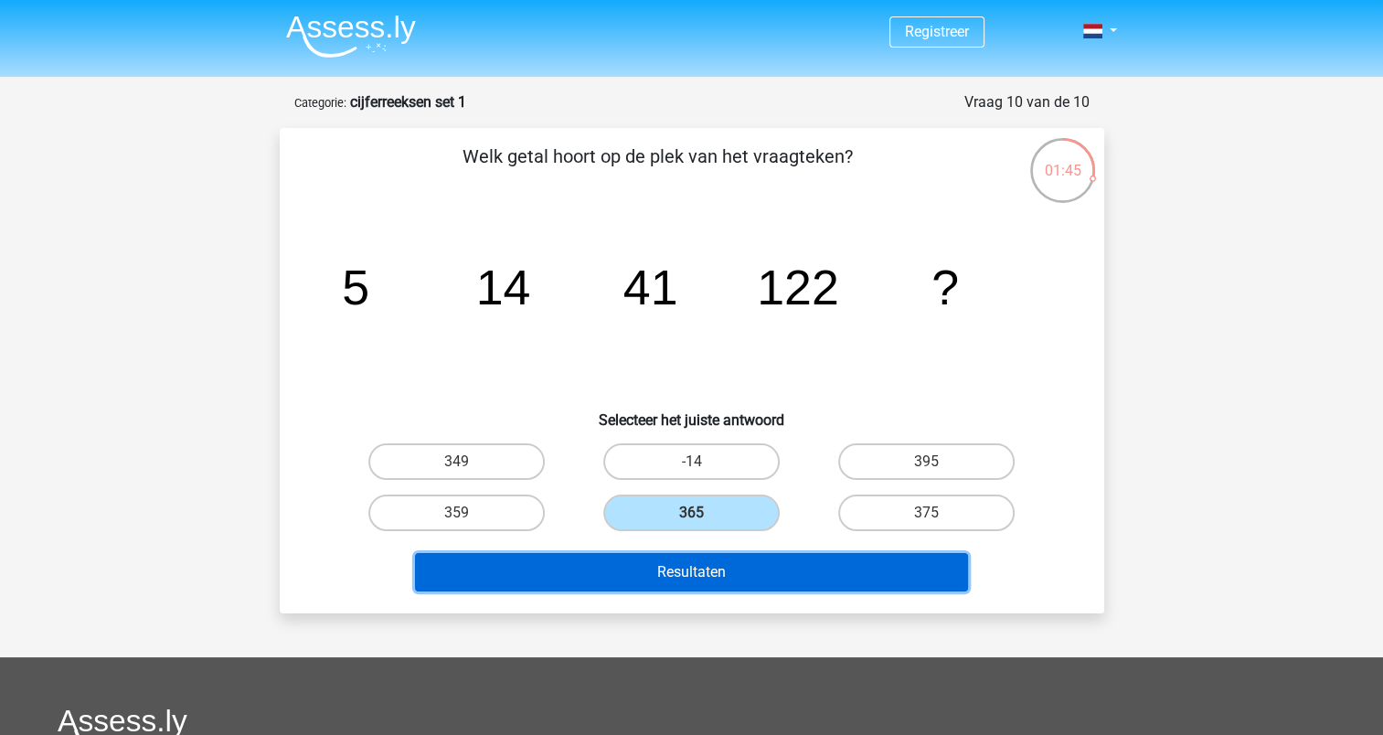
click at [724, 572] on button "Resultaten" at bounding box center [691, 572] width 553 height 38
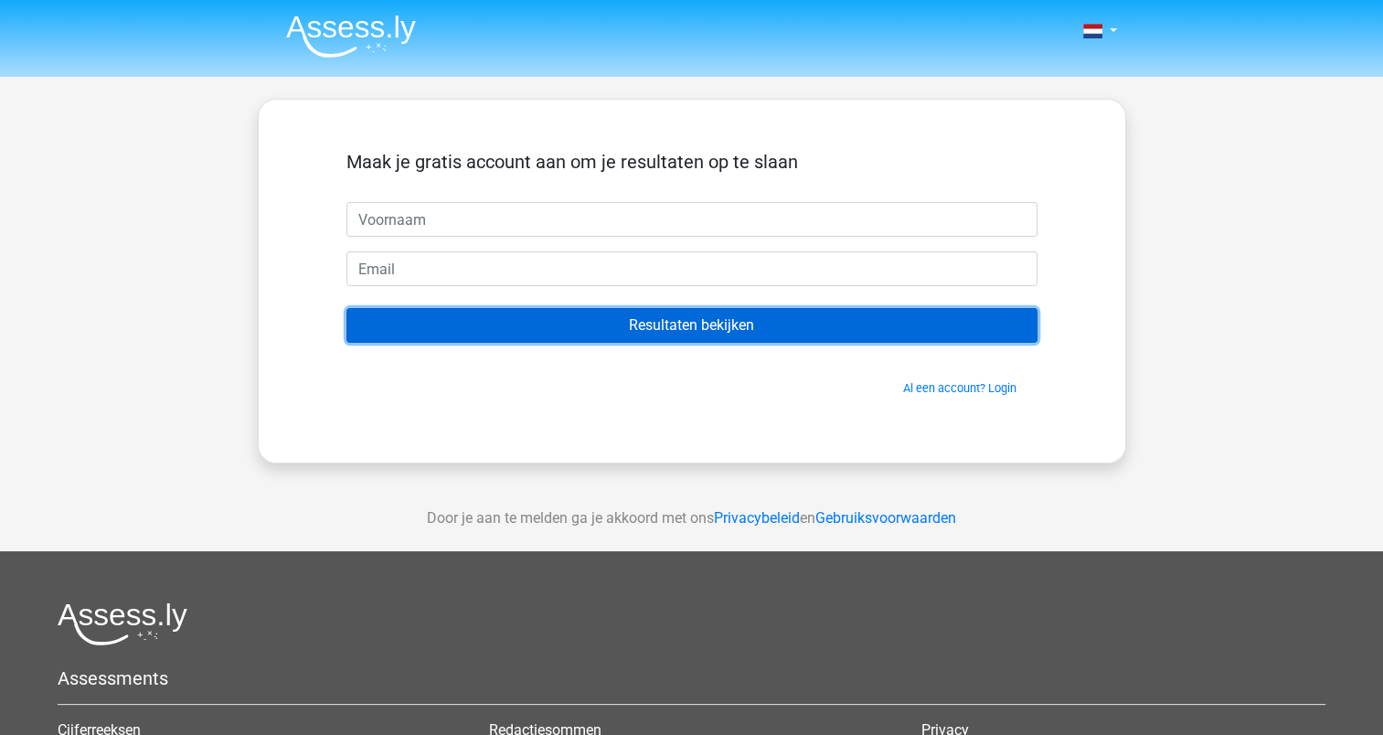
click at [823, 335] on input "Resultaten bekijken" at bounding box center [691, 325] width 691 height 35
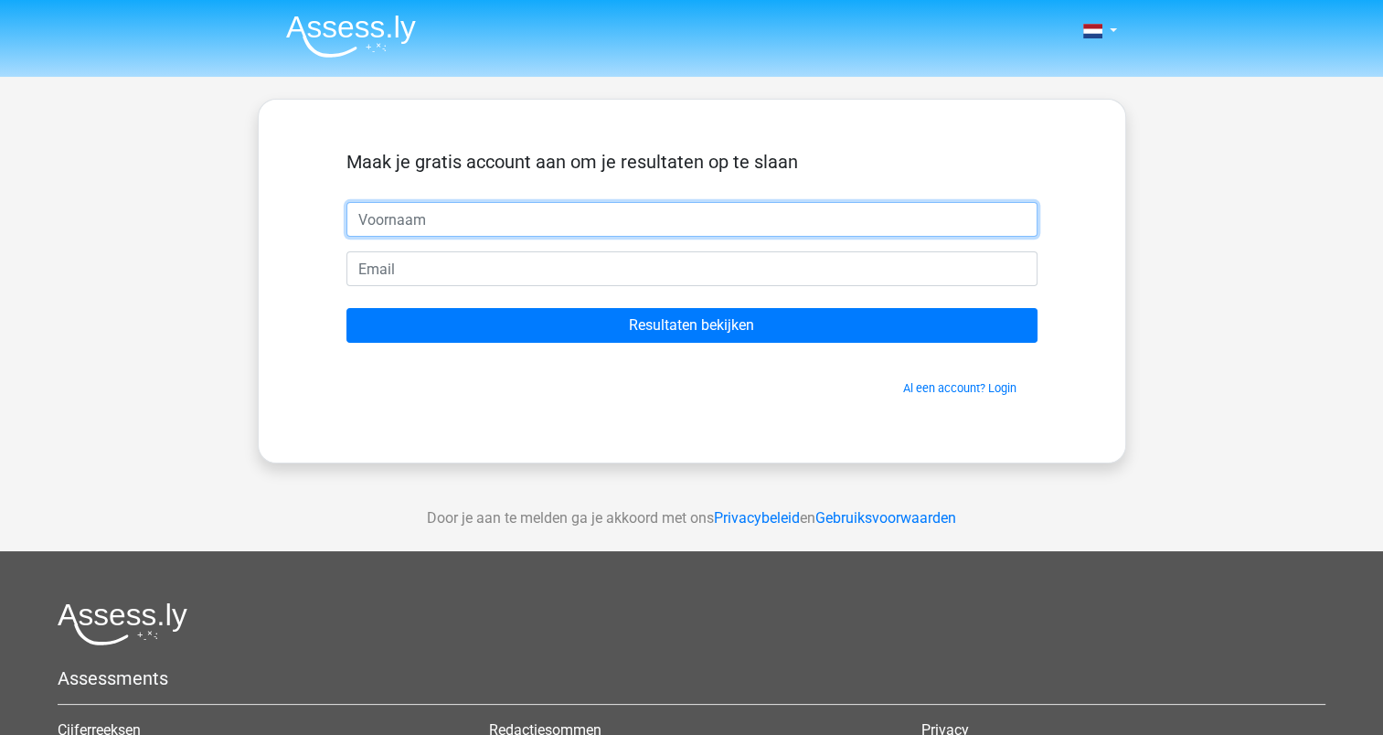
click at [457, 223] on input "text" at bounding box center [691, 219] width 691 height 35
type input "h"
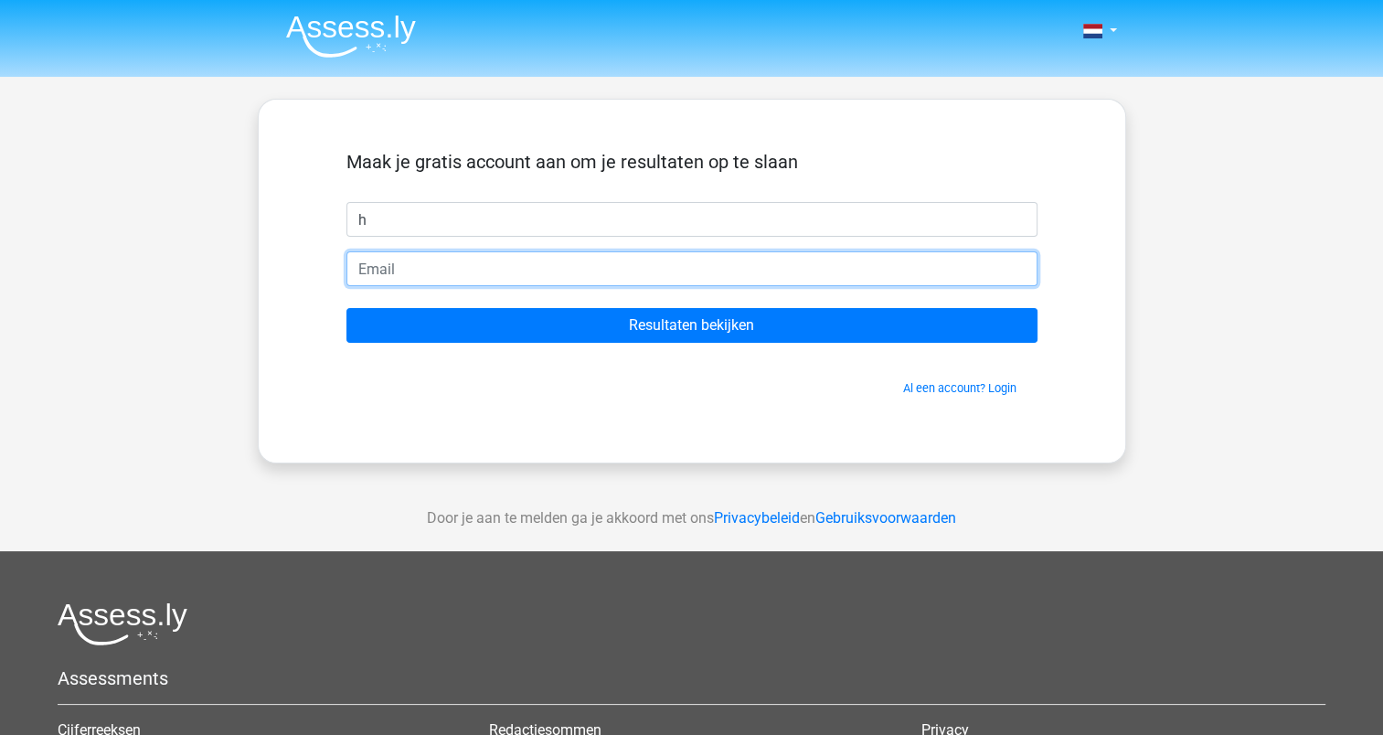
click at [414, 278] on input "email" at bounding box center [691, 268] width 691 height 35
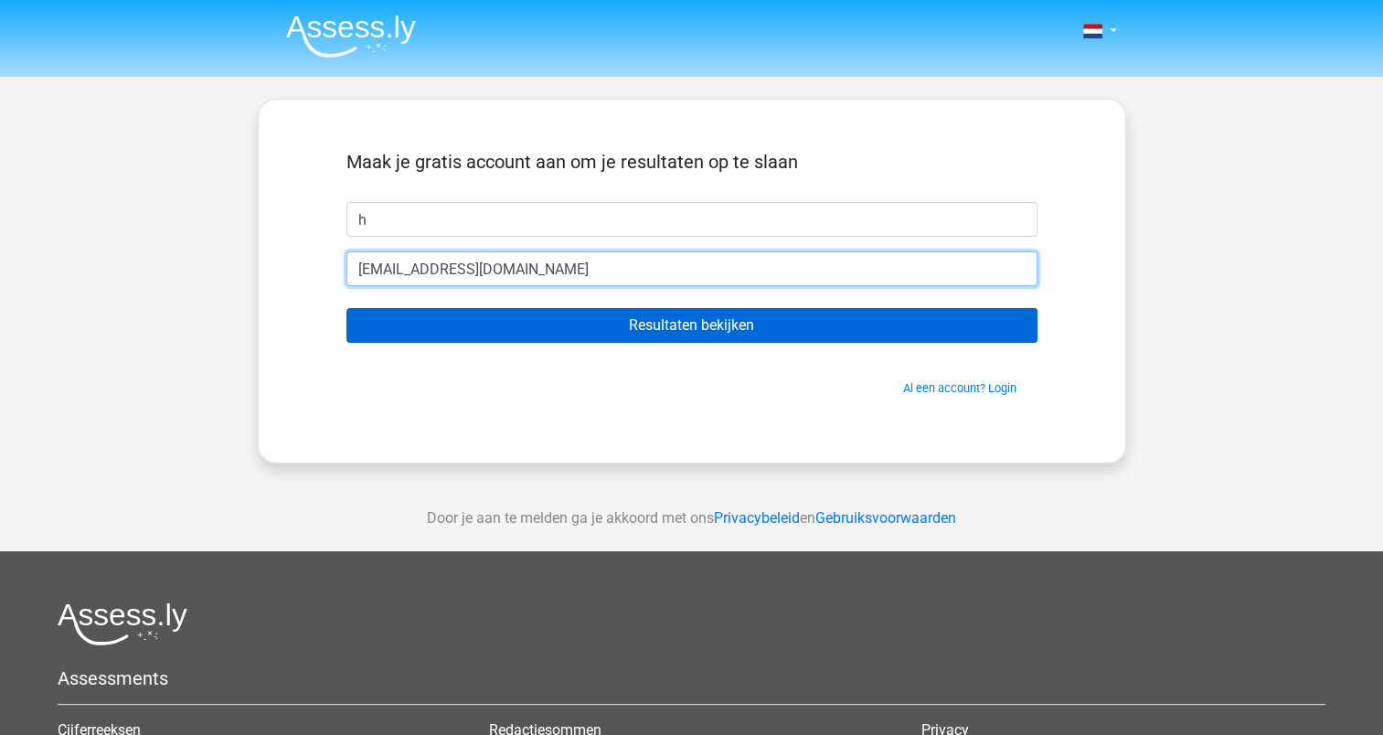
type input "[EMAIL_ADDRESS][DOMAIN_NAME]"
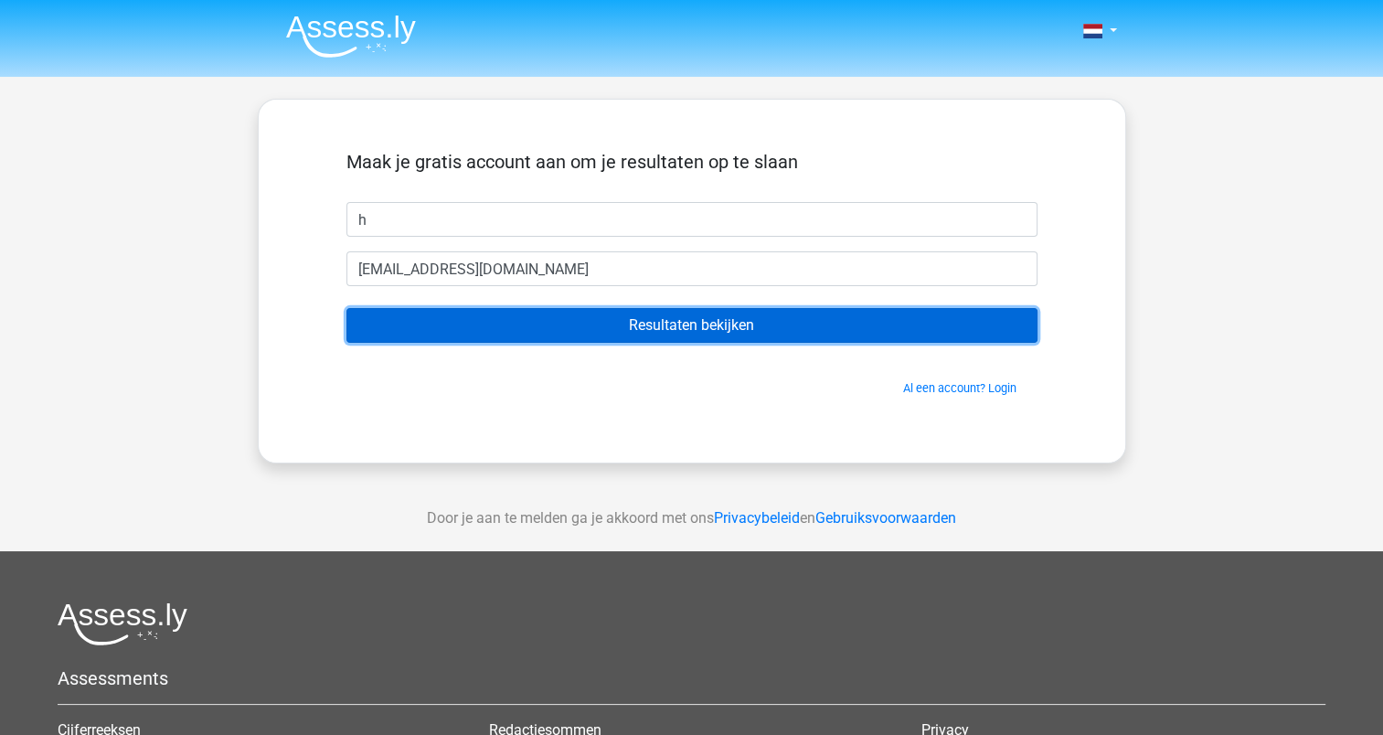
click at [536, 319] on input "Resultaten bekijken" at bounding box center [691, 325] width 691 height 35
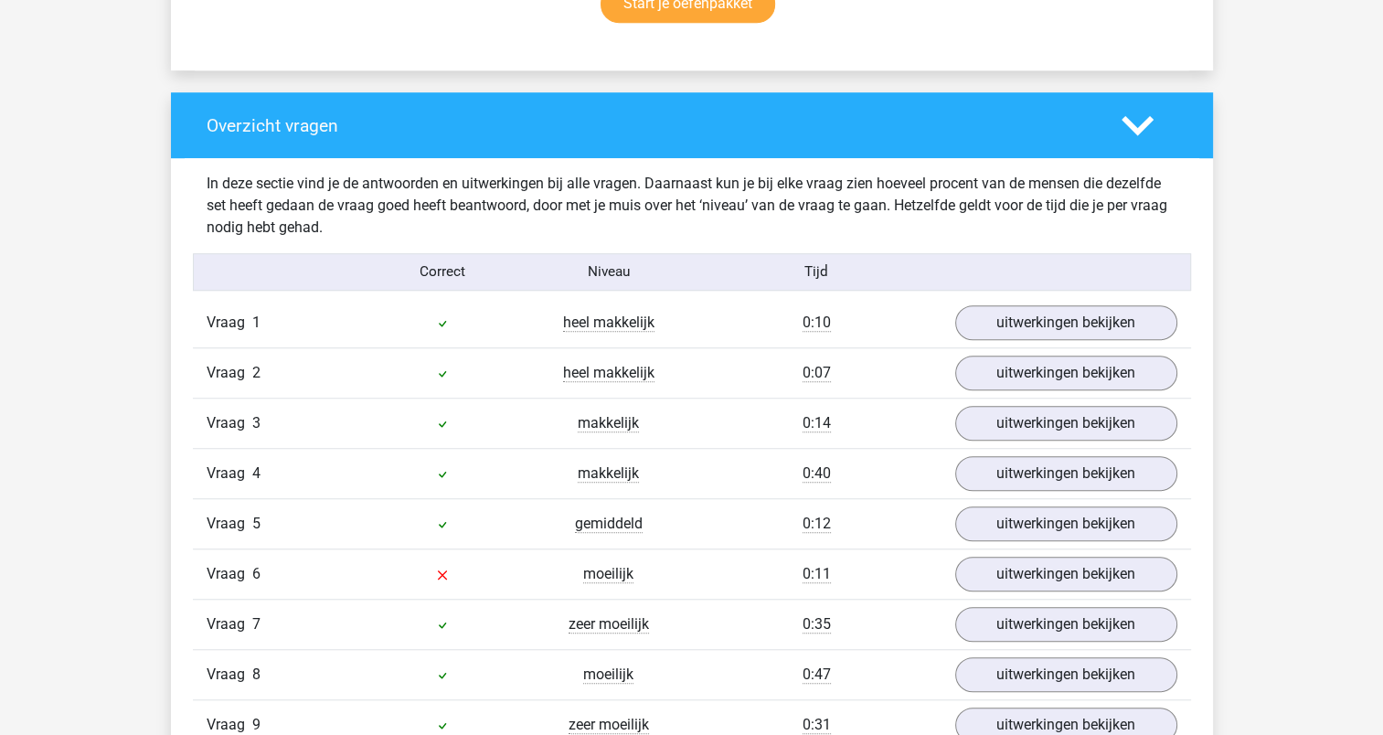
scroll to position [1371, 0]
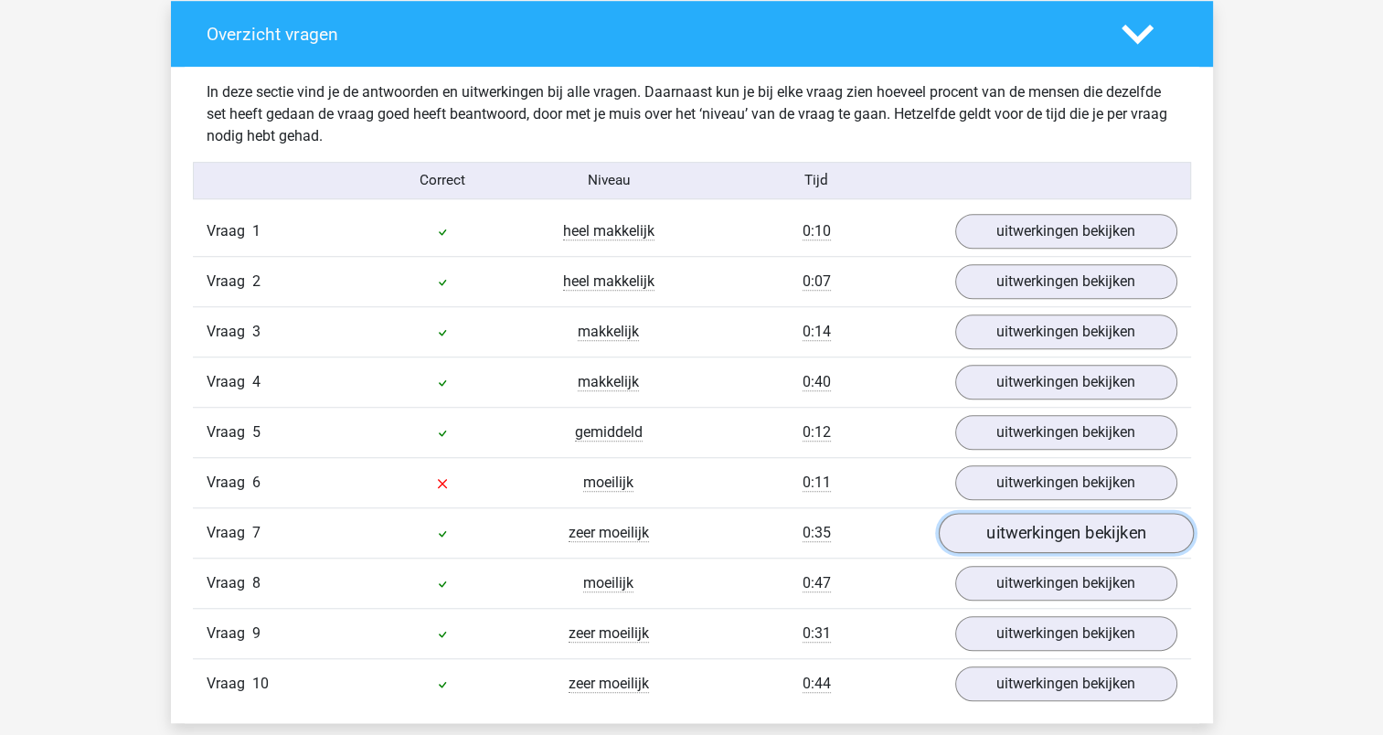
click at [1033, 531] on link "uitwerkingen bekijken" at bounding box center [1065, 533] width 255 height 40
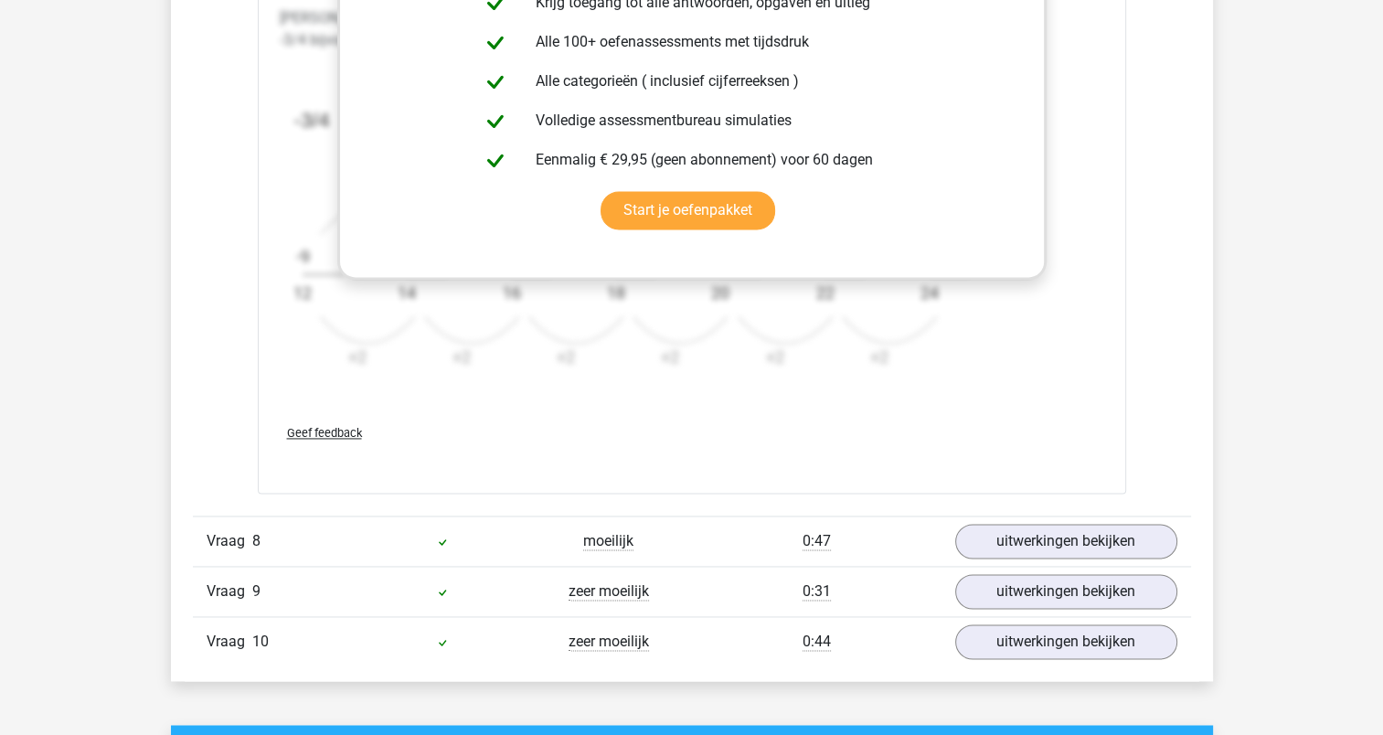
scroll to position [2559, 0]
